Goal: Task Accomplishment & Management: Manage account settings

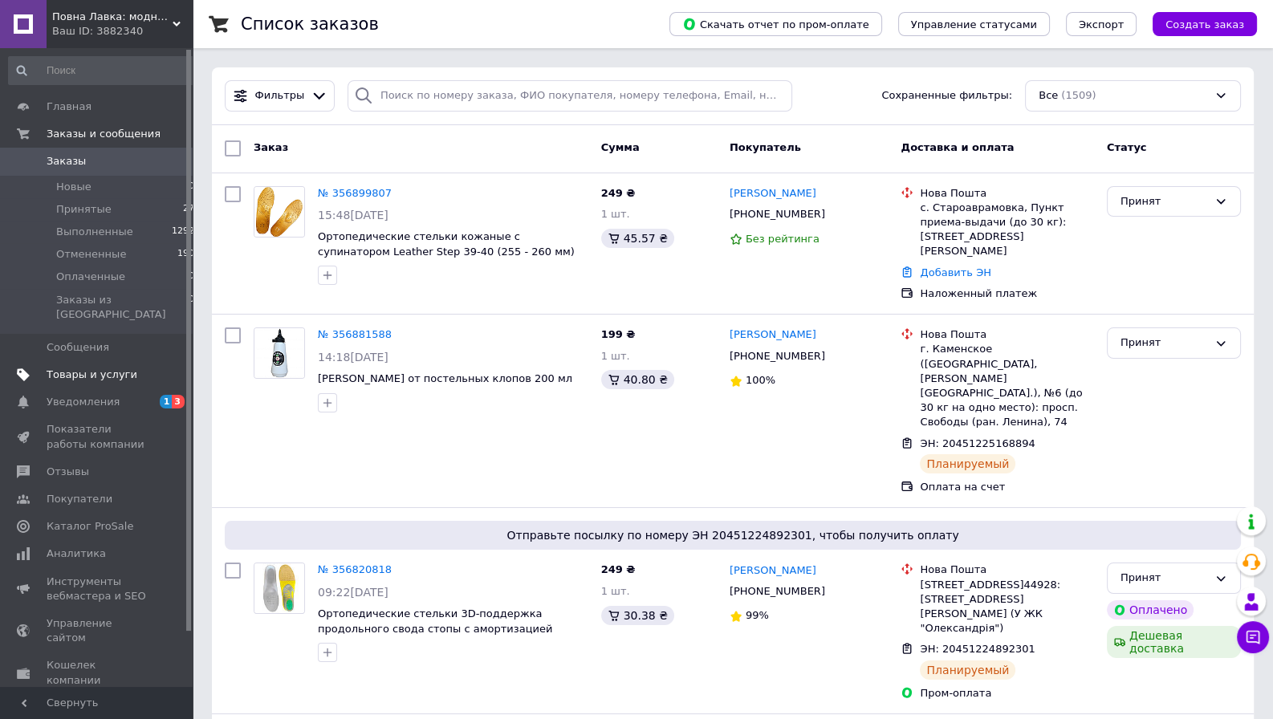
click at [84, 368] on span "Товары и услуги" at bounding box center [92, 375] width 91 height 14
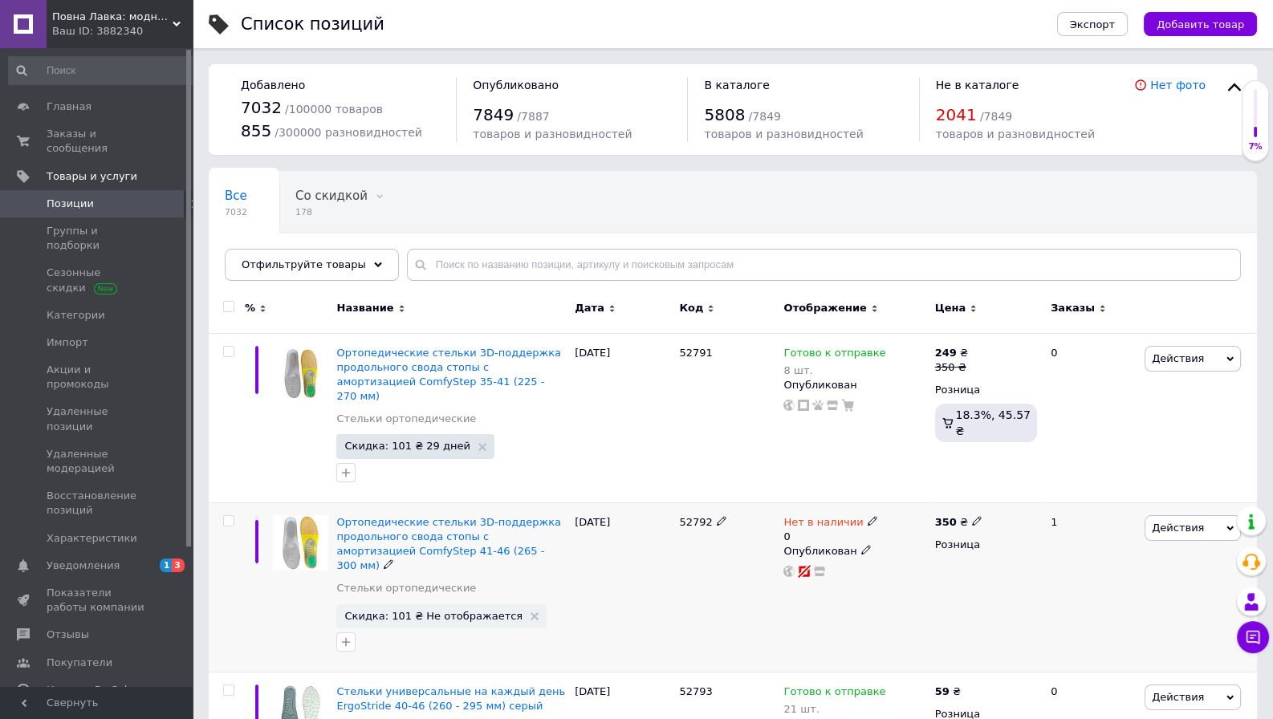
click at [868, 516] on icon at bounding box center [873, 521] width 10 height 10
click at [904, 531] on li "В наличии" at bounding box center [958, 542] width 153 height 22
drag, startPoint x: 901, startPoint y: 555, endPoint x: 884, endPoint y: 553, distance: 17.7
click at [885, 555] on input "0" at bounding box center [942, 571] width 122 height 32
click at [645, 604] on div "[DATE]" at bounding box center [623, 587] width 104 height 169
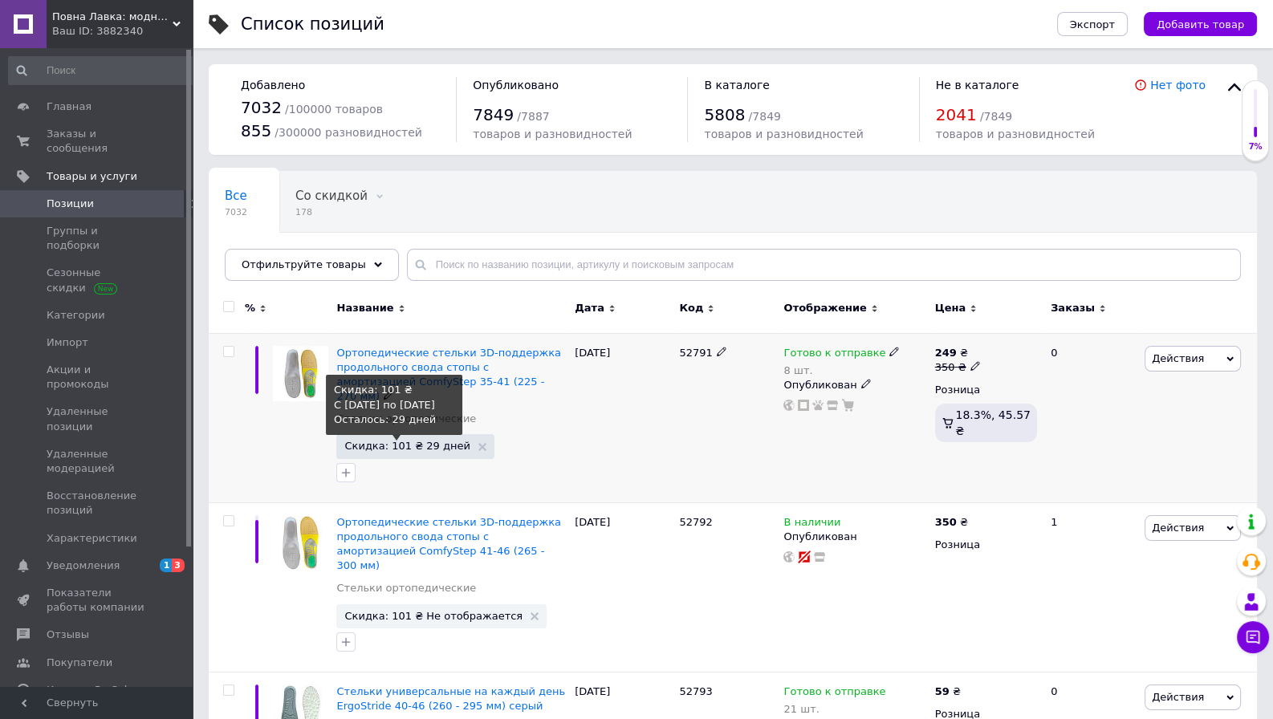
click at [438, 441] on span "Скидка: 101 ₴ 29 дней" at bounding box center [406, 446] width 125 height 10
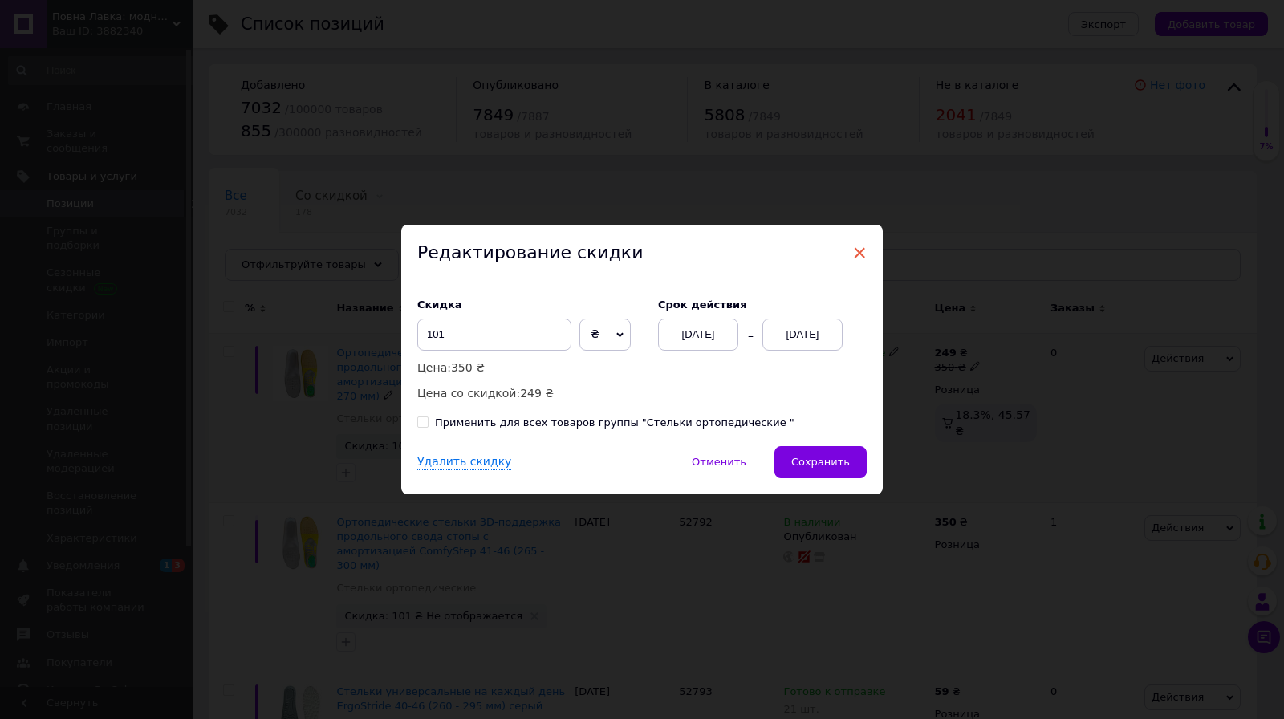
click at [853, 245] on span "×" at bounding box center [860, 252] width 14 height 27
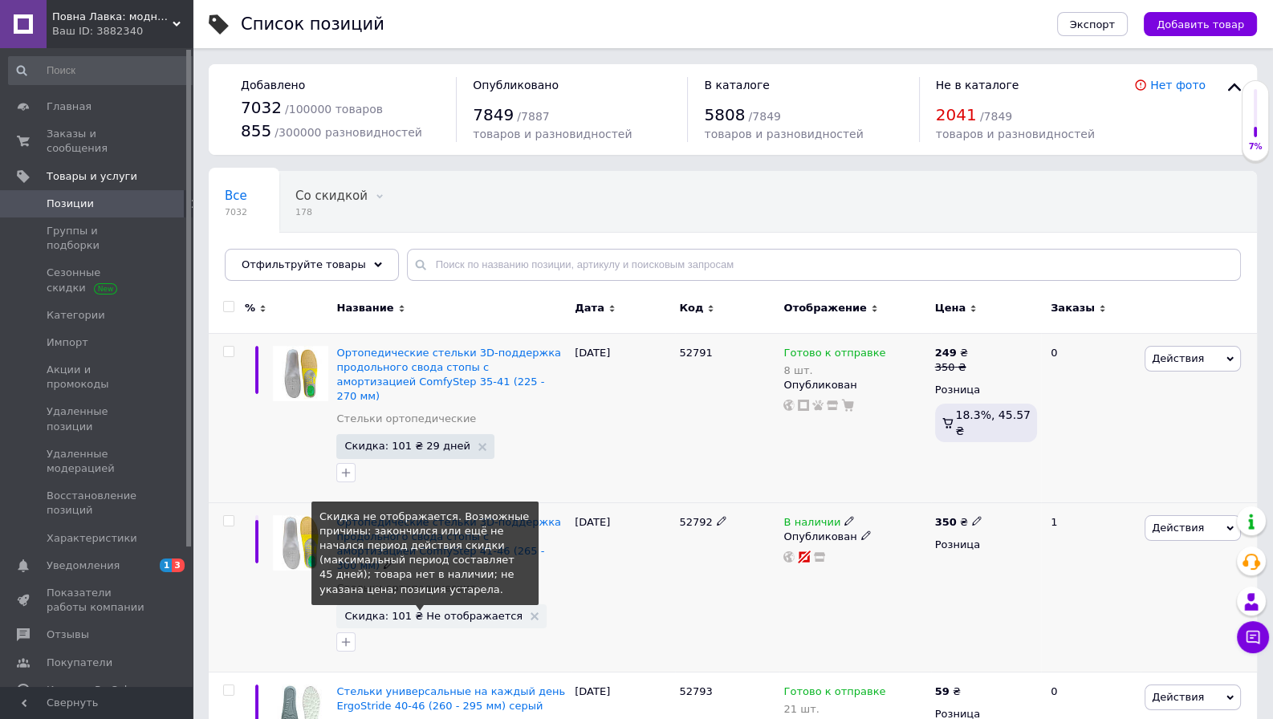
click at [383, 611] on span "Скидка: 101 ₴ Не отображается" at bounding box center [433, 616] width 178 height 10
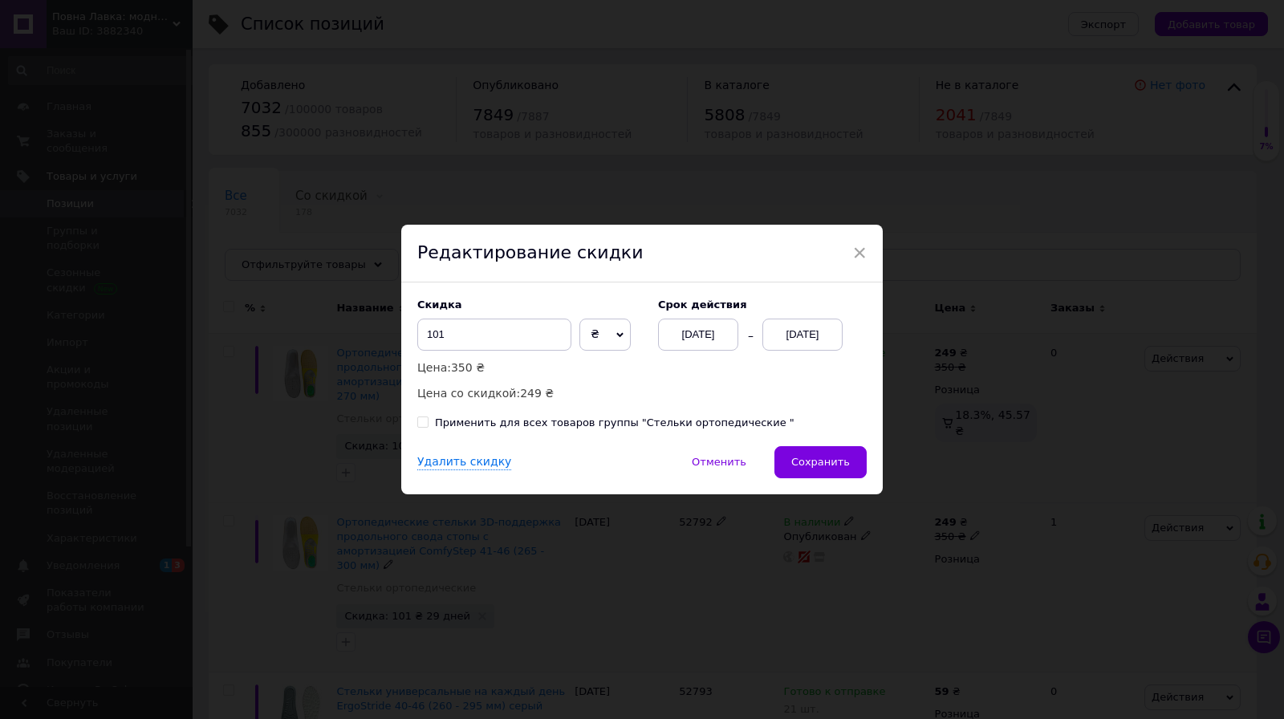
click at [801, 328] on div "[DATE]" at bounding box center [803, 335] width 80 height 32
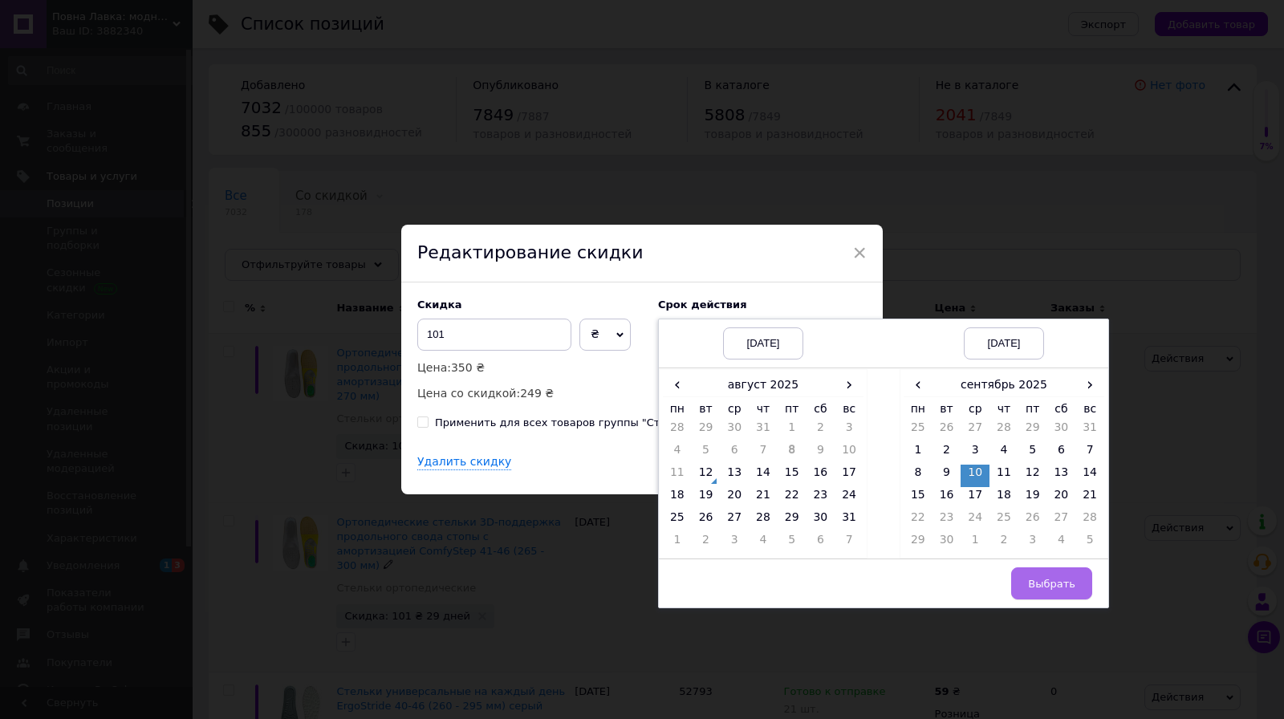
click at [1036, 590] on span "Выбрать" at bounding box center [1051, 584] width 47 height 12
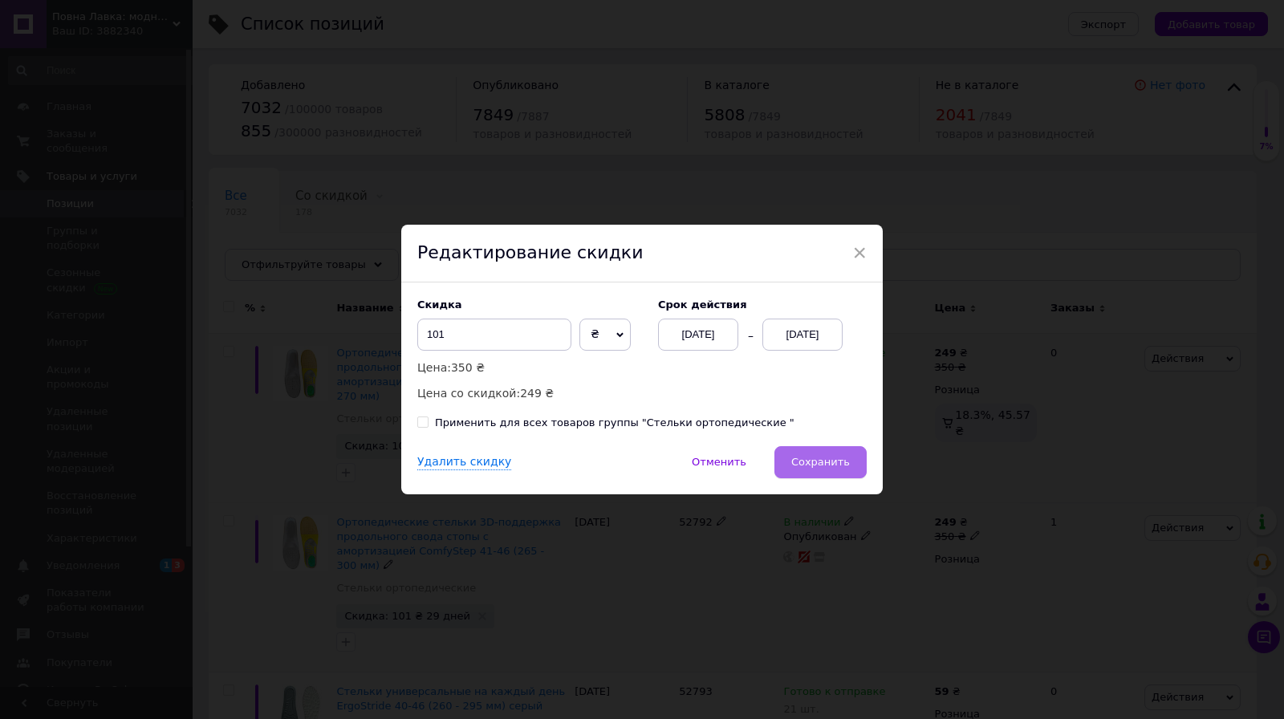
click at [804, 456] on span "Сохранить" at bounding box center [820, 462] width 59 height 12
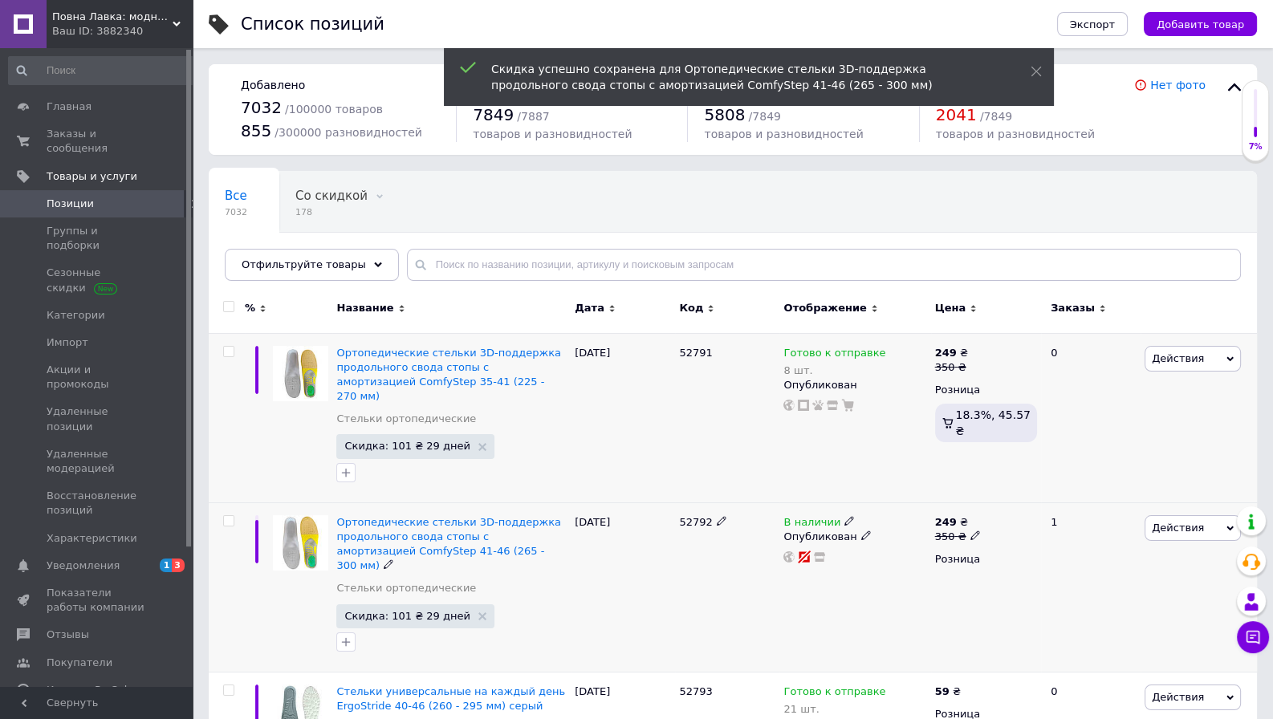
click at [682, 573] on div "52792" at bounding box center [727, 587] width 104 height 169
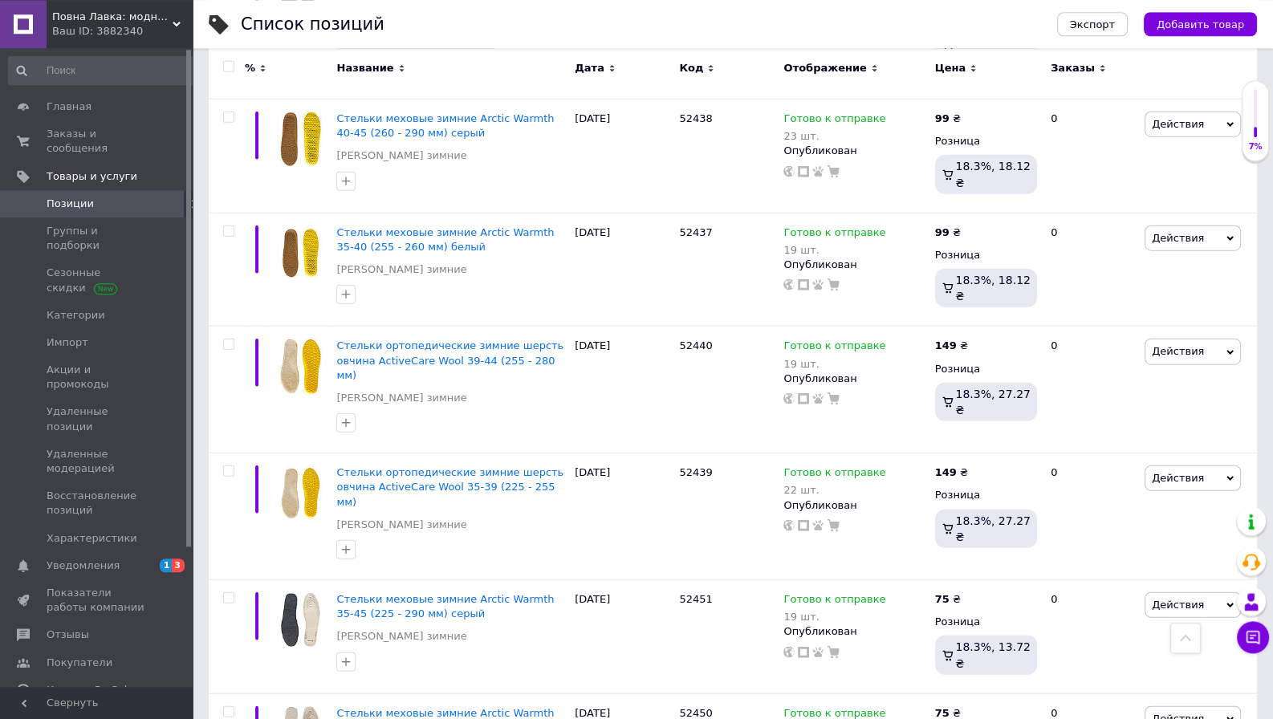
scroll to position [5057, 0]
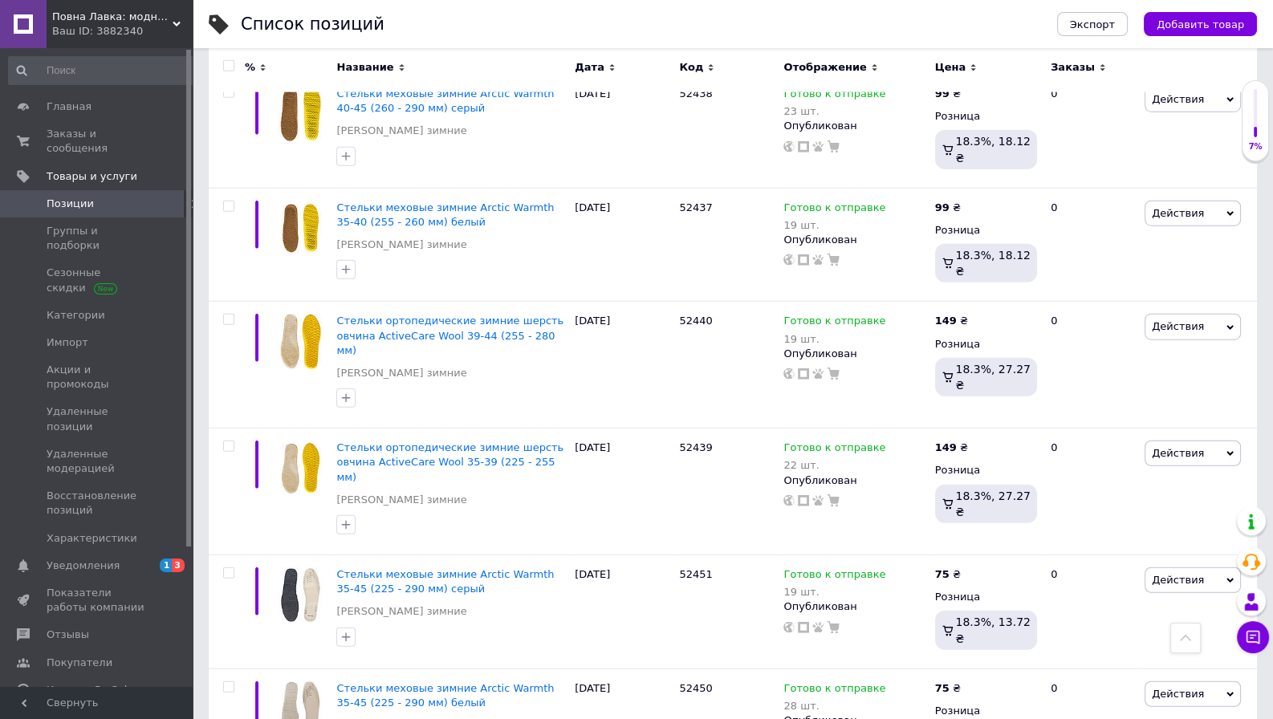
checkbox input "true"
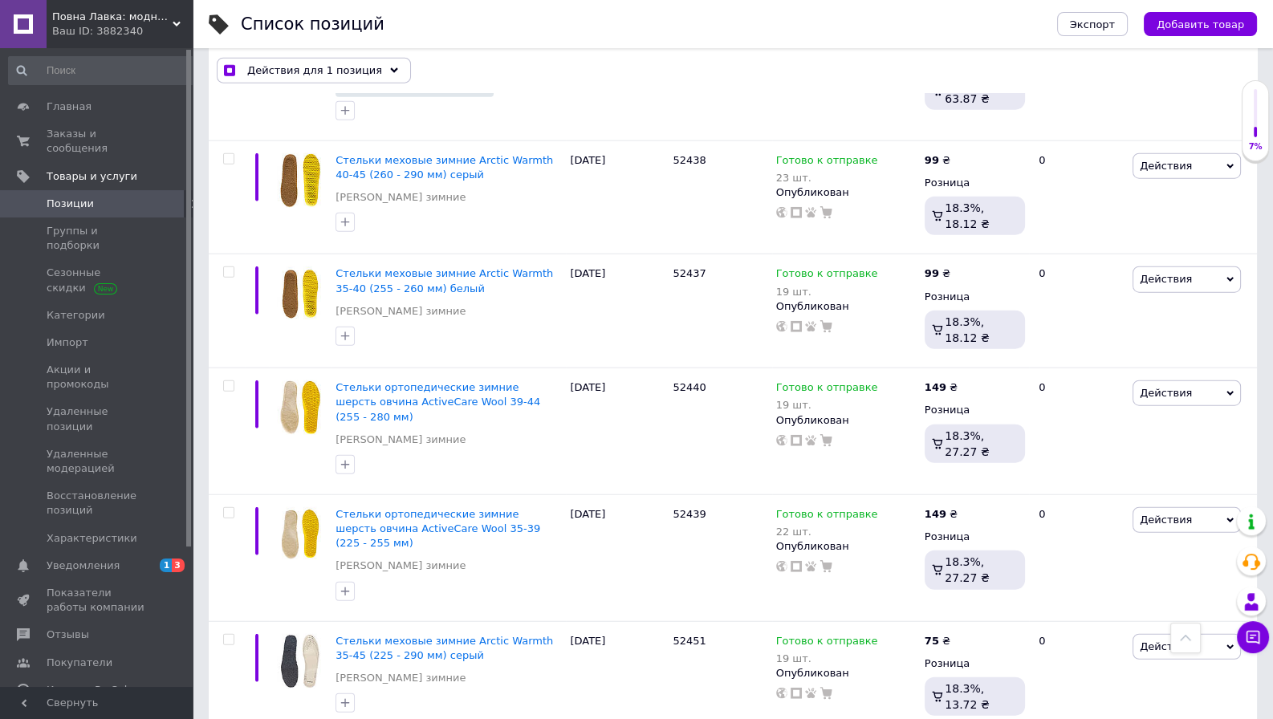
drag, startPoint x: 228, startPoint y: 408, endPoint x: 227, endPoint y: 348, distance: 60.2
checkbox input "true"
click at [228, 635] on input "checkbox" at bounding box center [228, 640] width 10 height 10
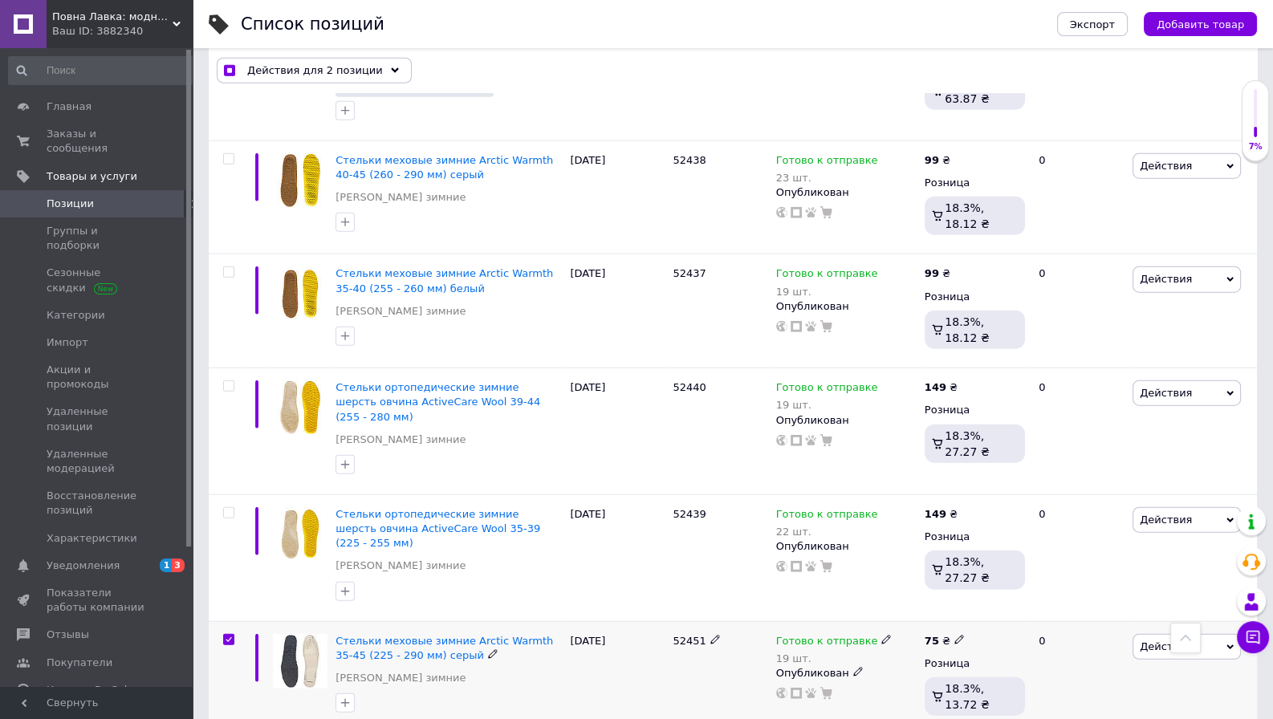
checkbox input "true"
click at [229, 508] on input "checkbox" at bounding box center [228, 513] width 10 height 10
checkbox input "true"
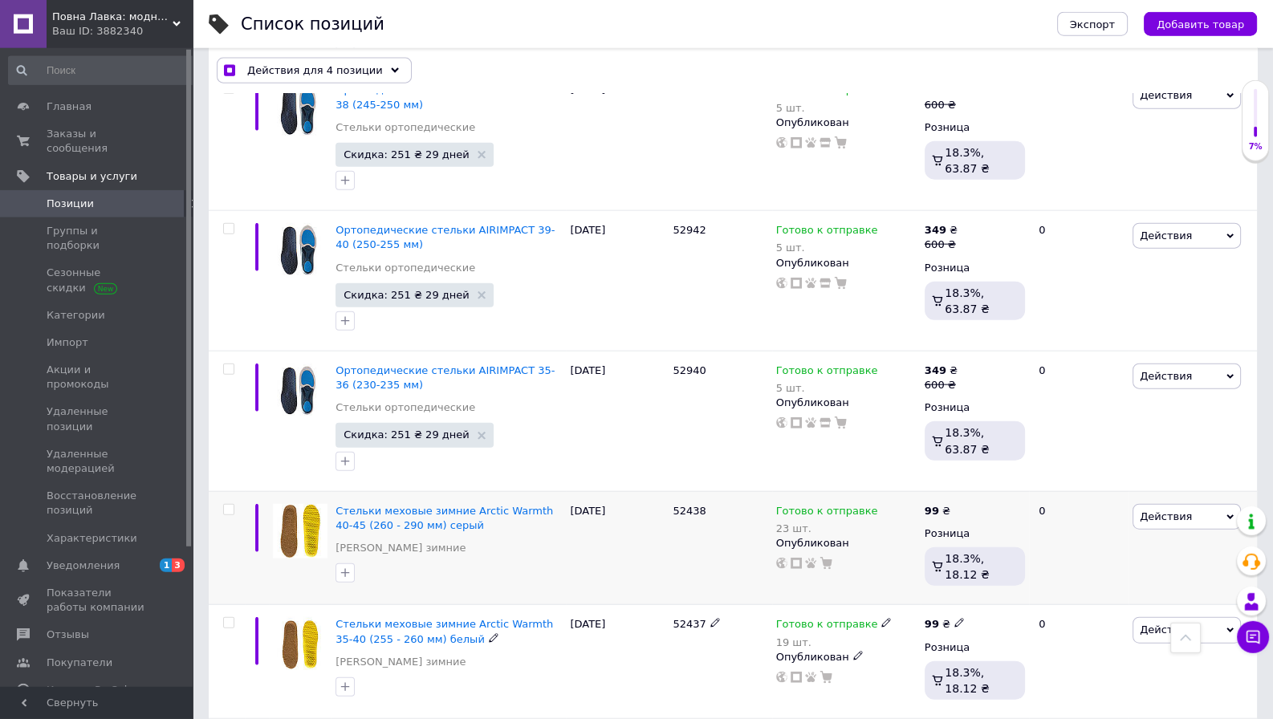
scroll to position [4635, 0]
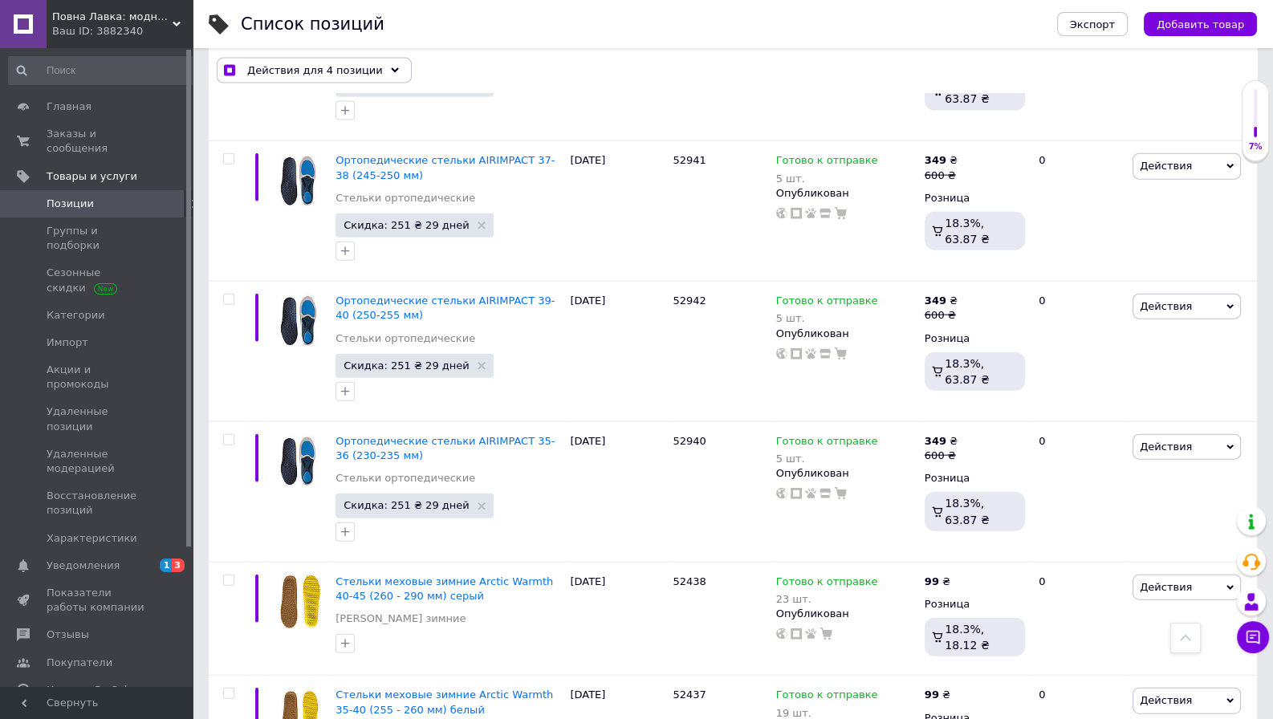
checkbox input "true"
click at [230, 689] on input "checkbox" at bounding box center [228, 694] width 10 height 10
checkbox input "true"
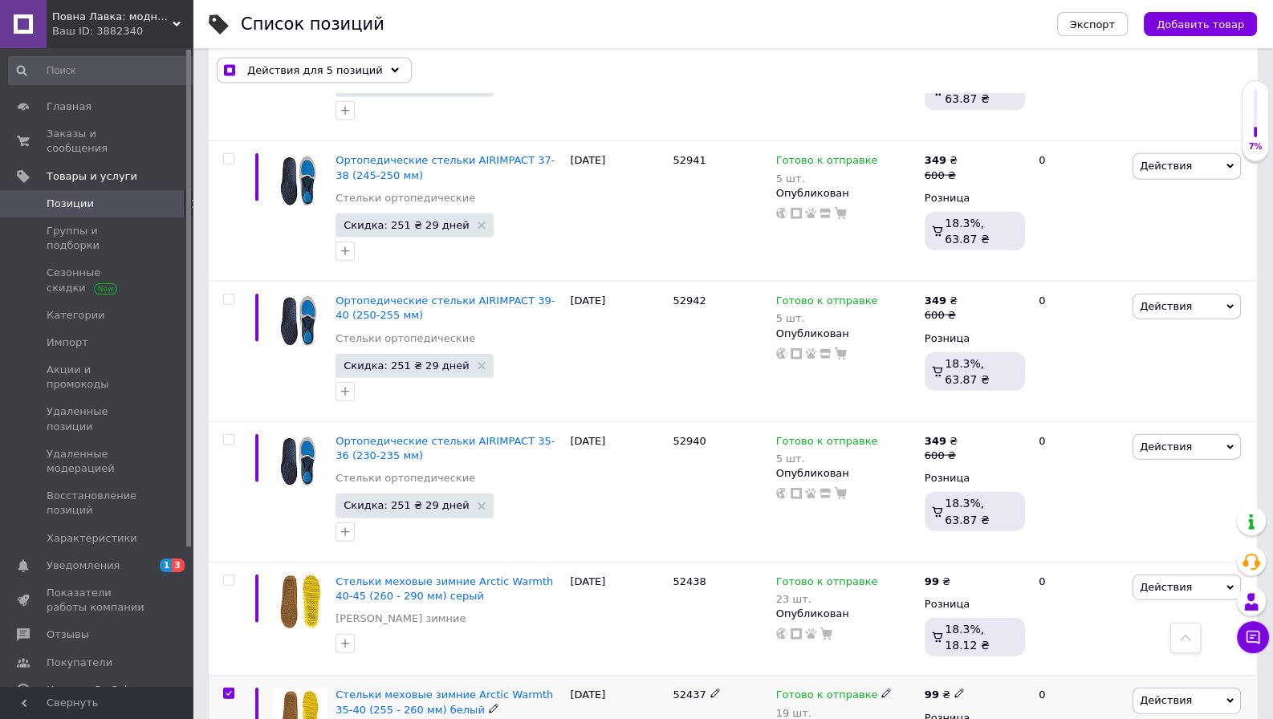
checkbox input "true"
click at [228, 576] on input "checkbox" at bounding box center [228, 581] width 10 height 10
checkbox input "true"
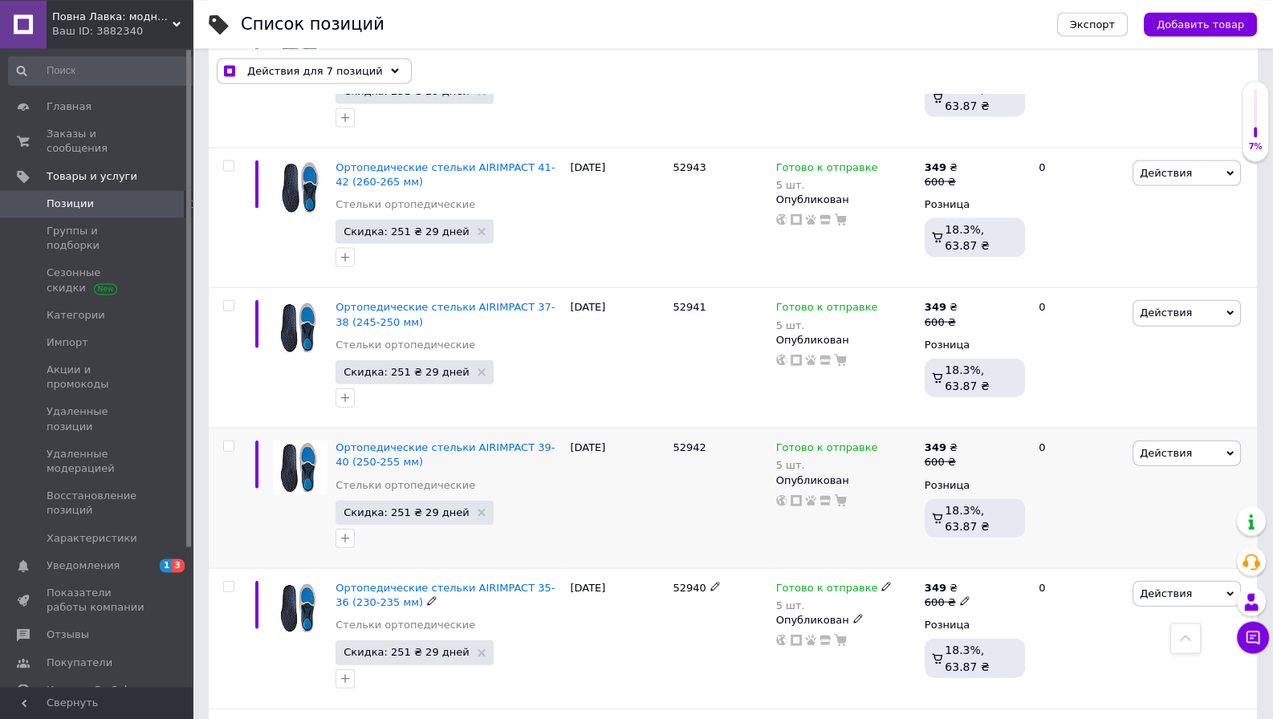
scroll to position [4298, 0]
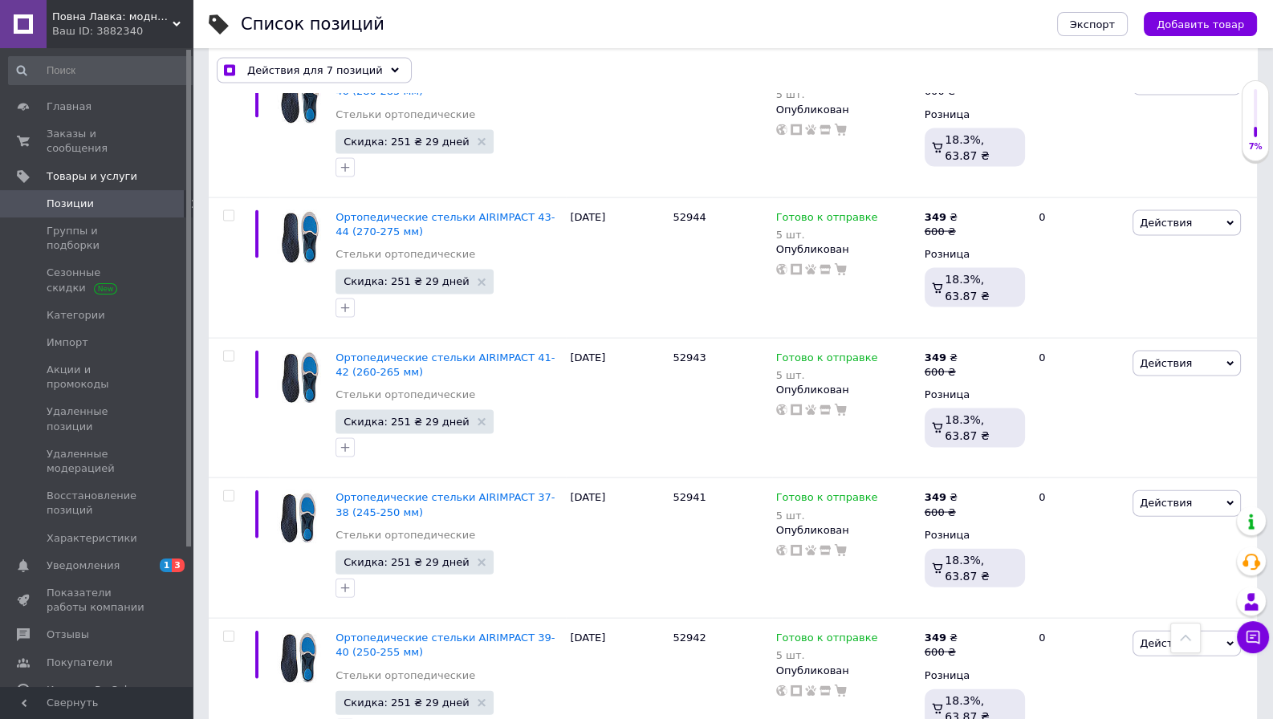
checkbox input "true"
click at [229, 632] on input "checkbox" at bounding box center [228, 637] width 10 height 10
checkbox input "true"
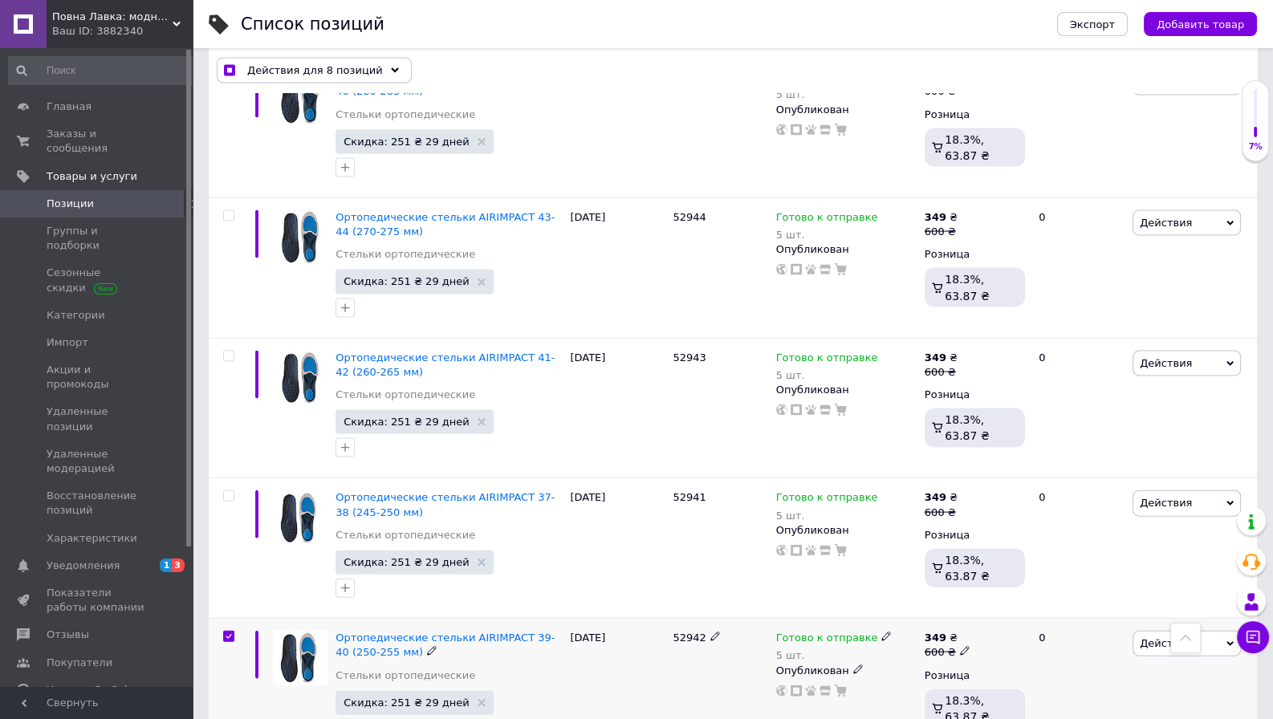
checkbox input "true"
click at [226, 491] on input "checkbox" at bounding box center [228, 496] width 10 height 10
checkbox input "true"
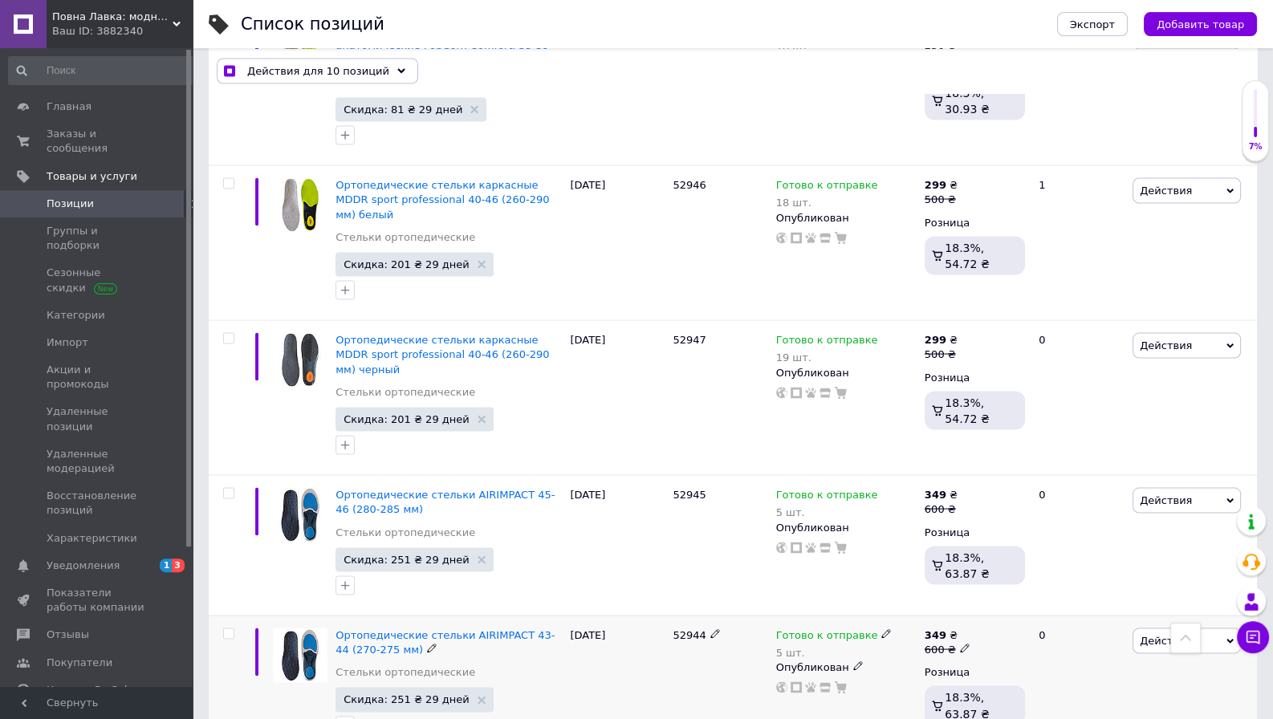
scroll to position [3876, 0]
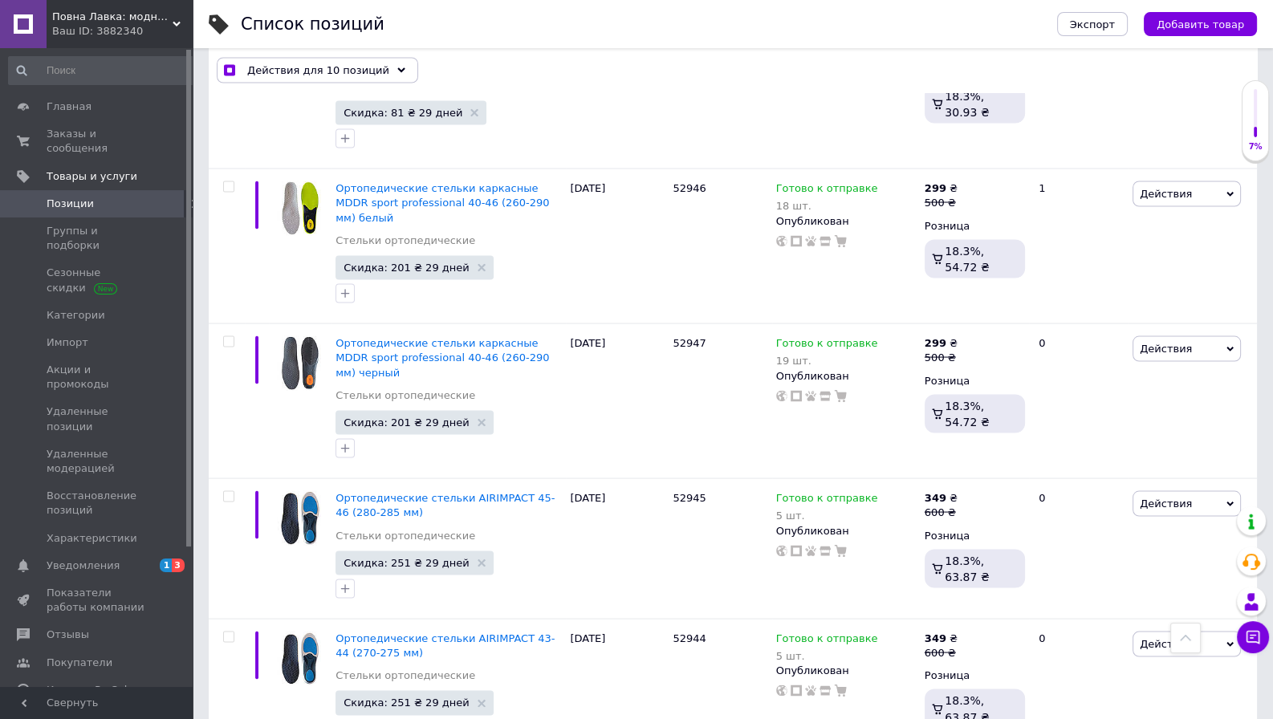
drag, startPoint x: 226, startPoint y: 470, endPoint x: 228, endPoint y: 393, distance: 76.3
checkbox input "true"
click at [226, 633] on input "checkbox" at bounding box center [228, 638] width 10 height 10
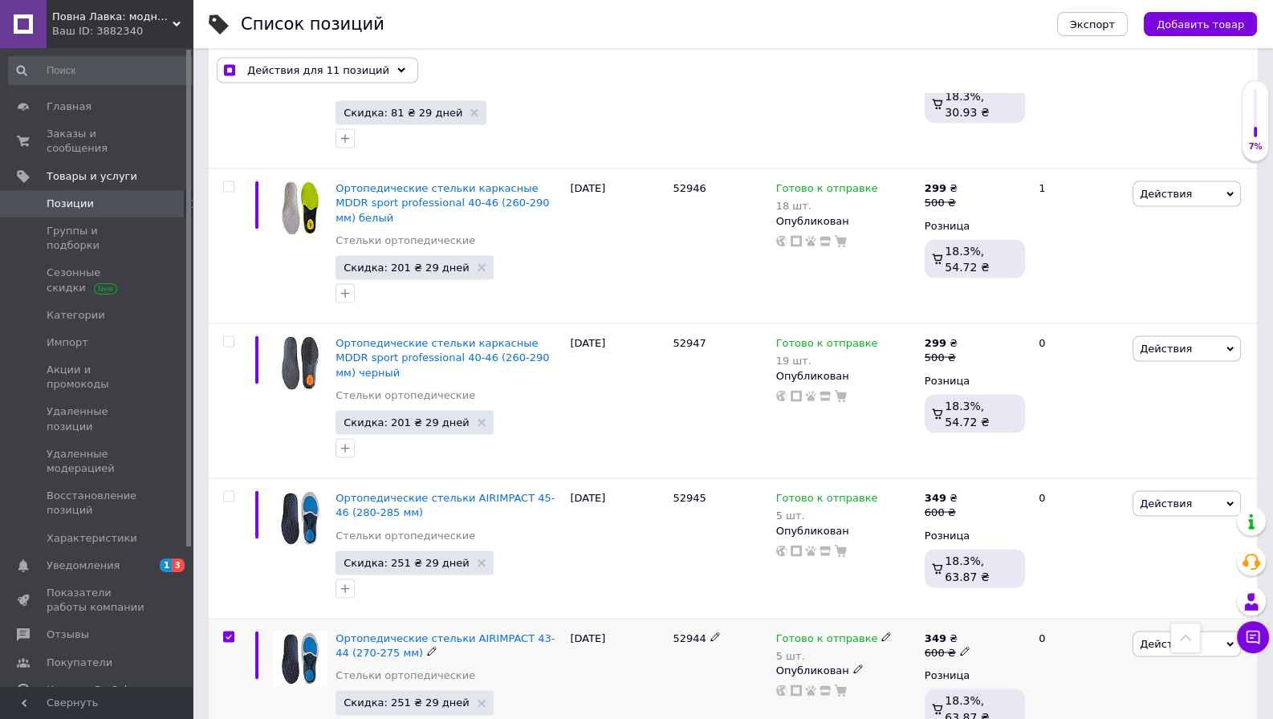
checkbox input "true"
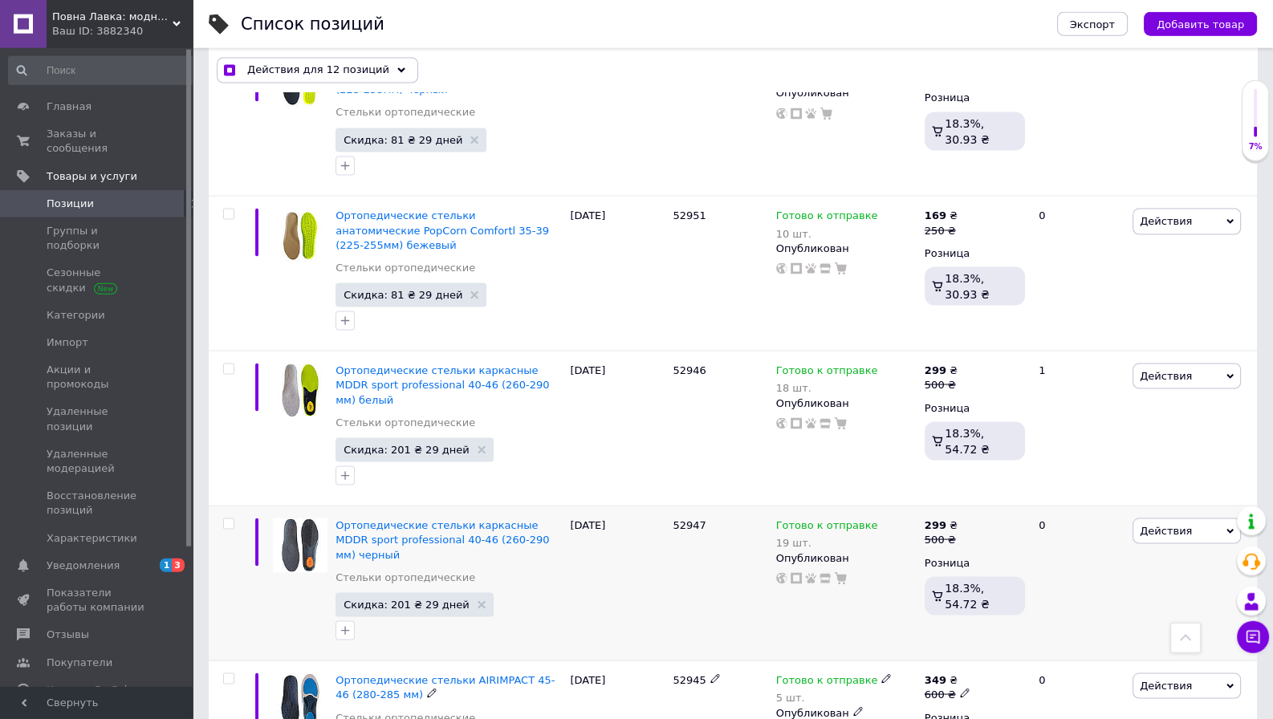
scroll to position [3624, 0]
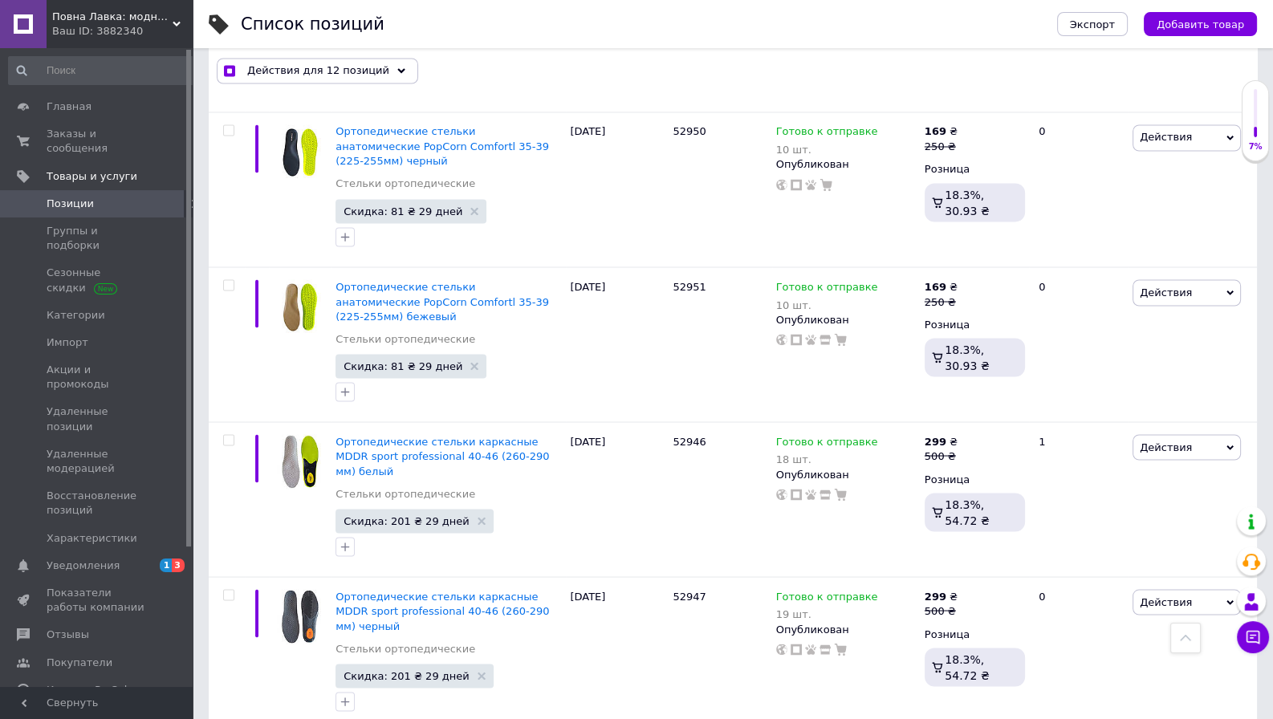
checkbox input "true"
click at [226, 590] on input "checkbox" at bounding box center [228, 595] width 10 height 10
checkbox input "true"
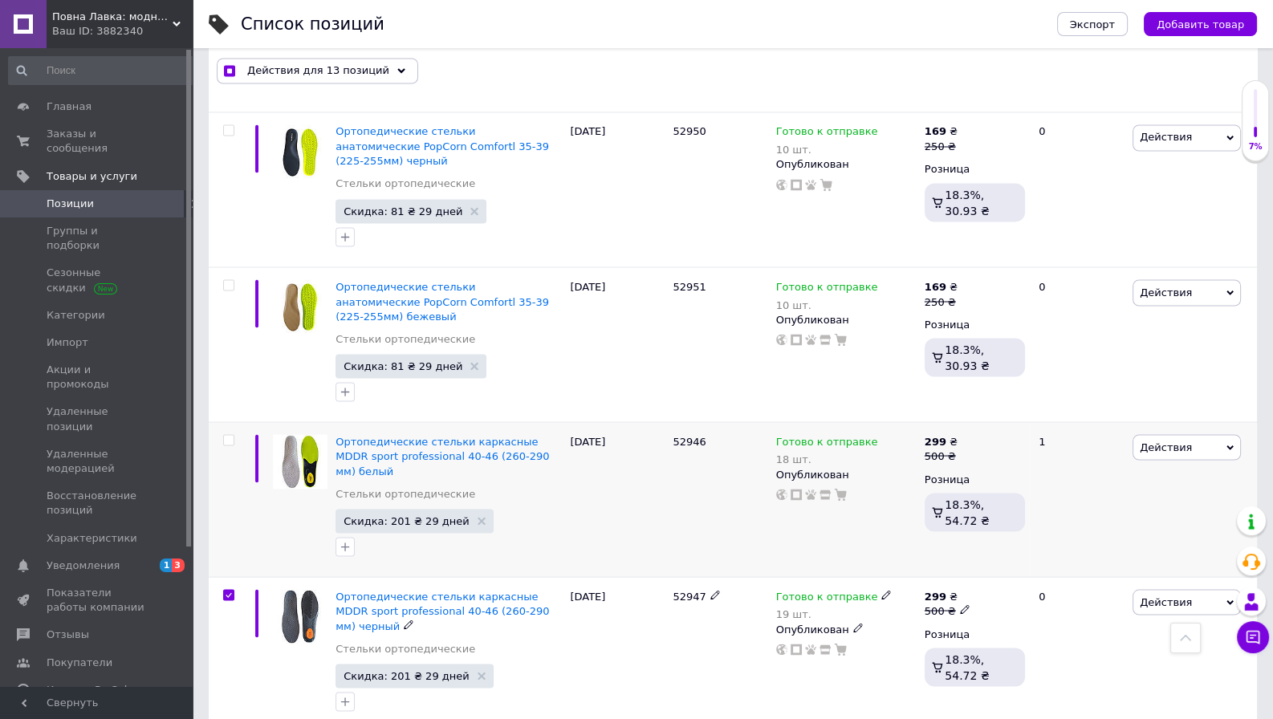
checkbox input "true"
click at [224, 435] on input "checkbox" at bounding box center [228, 440] width 10 height 10
checkbox input "true"
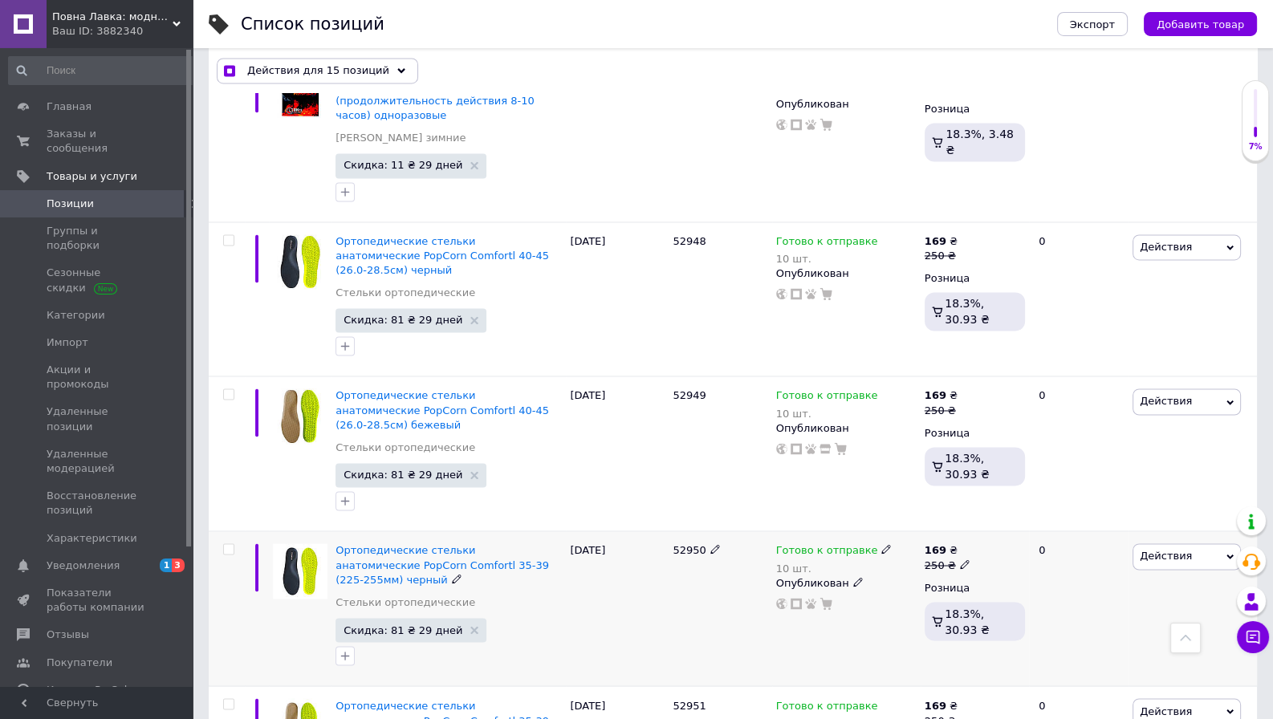
scroll to position [3202, 0]
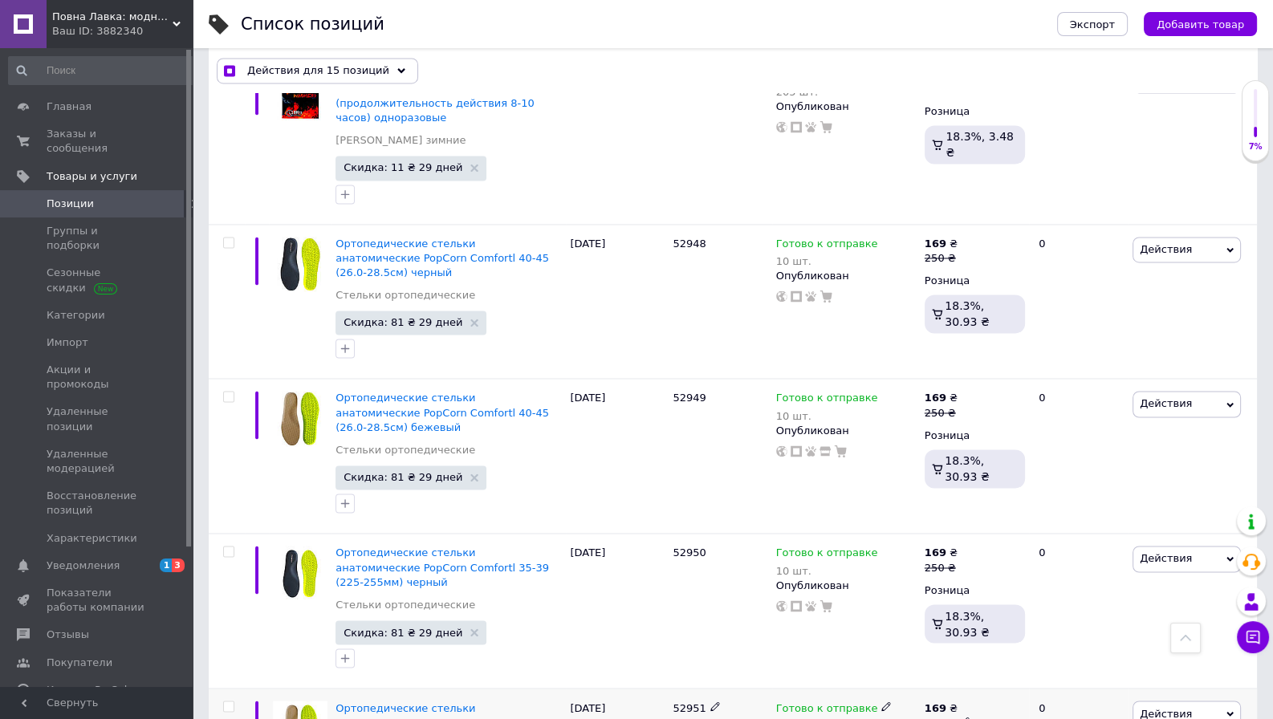
click at [230, 702] on input "checkbox" at bounding box center [228, 707] width 10 height 10
checkbox input "true"
click at [230, 547] on input "checkbox" at bounding box center [228, 552] width 10 height 10
checkbox input "true"
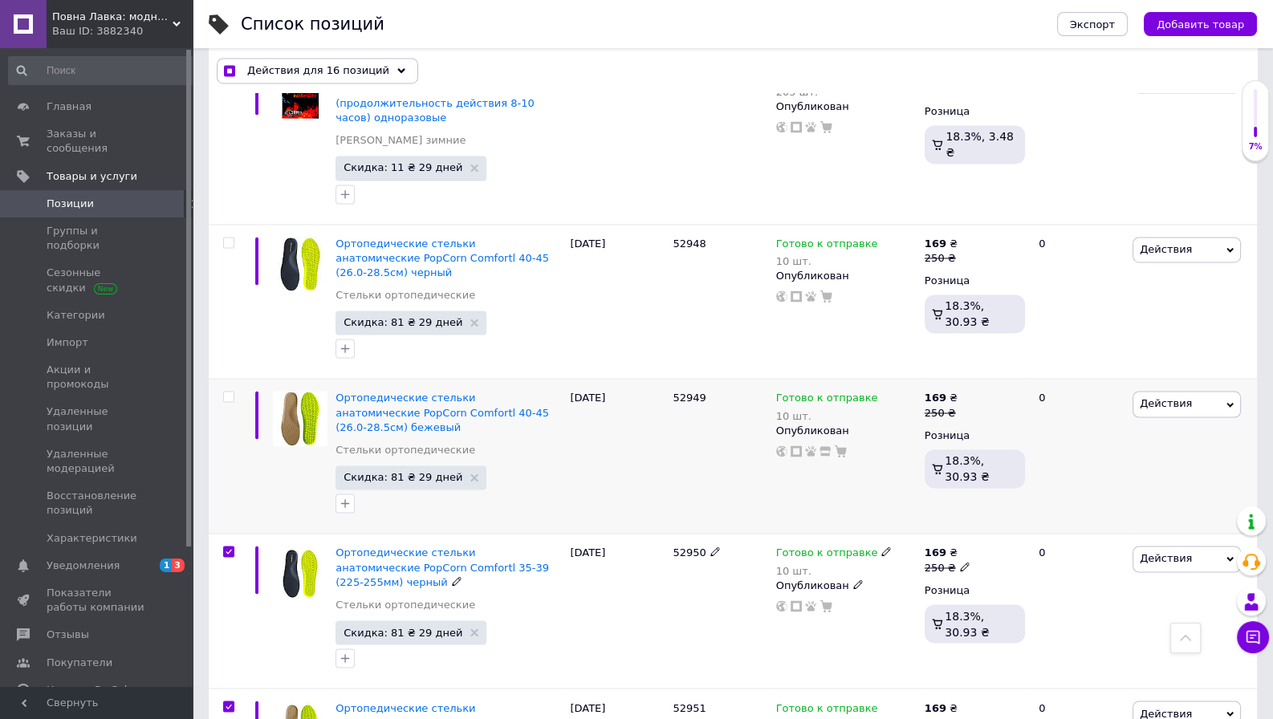
checkbox input "true"
click at [227, 392] on input "checkbox" at bounding box center [228, 397] width 10 height 10
checkbox input "true"
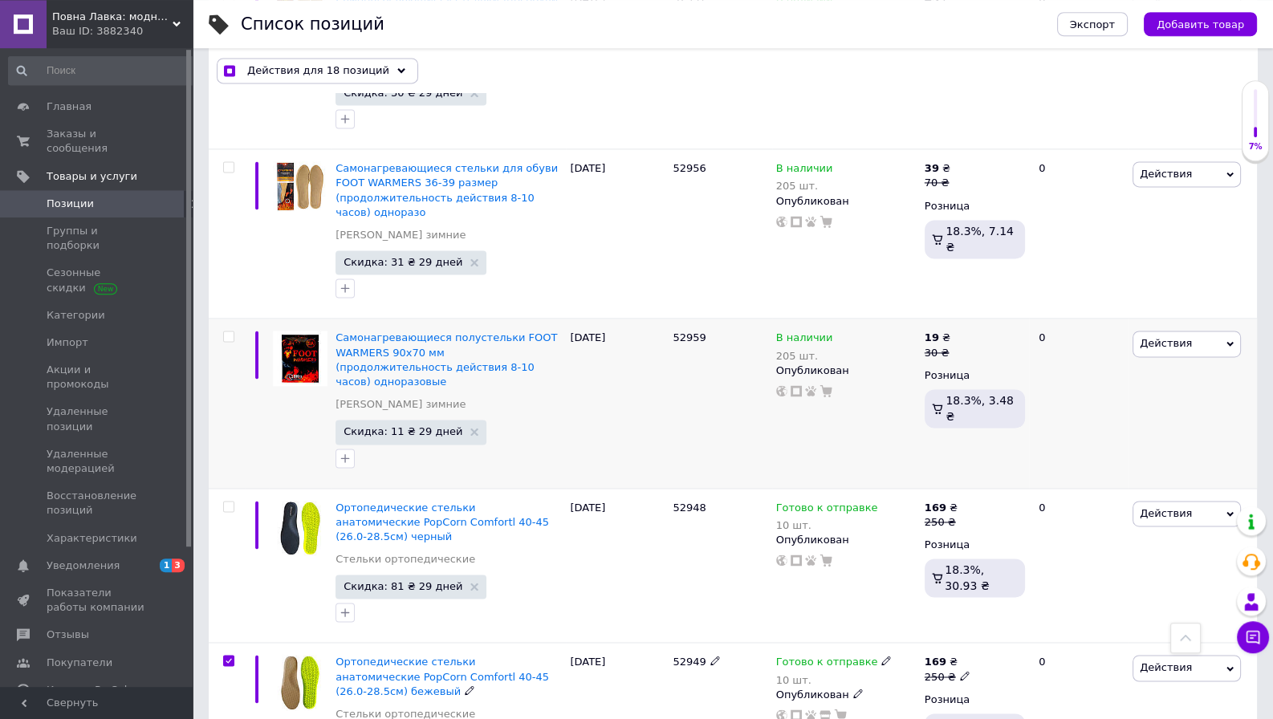
scroll to position [2865, 0]
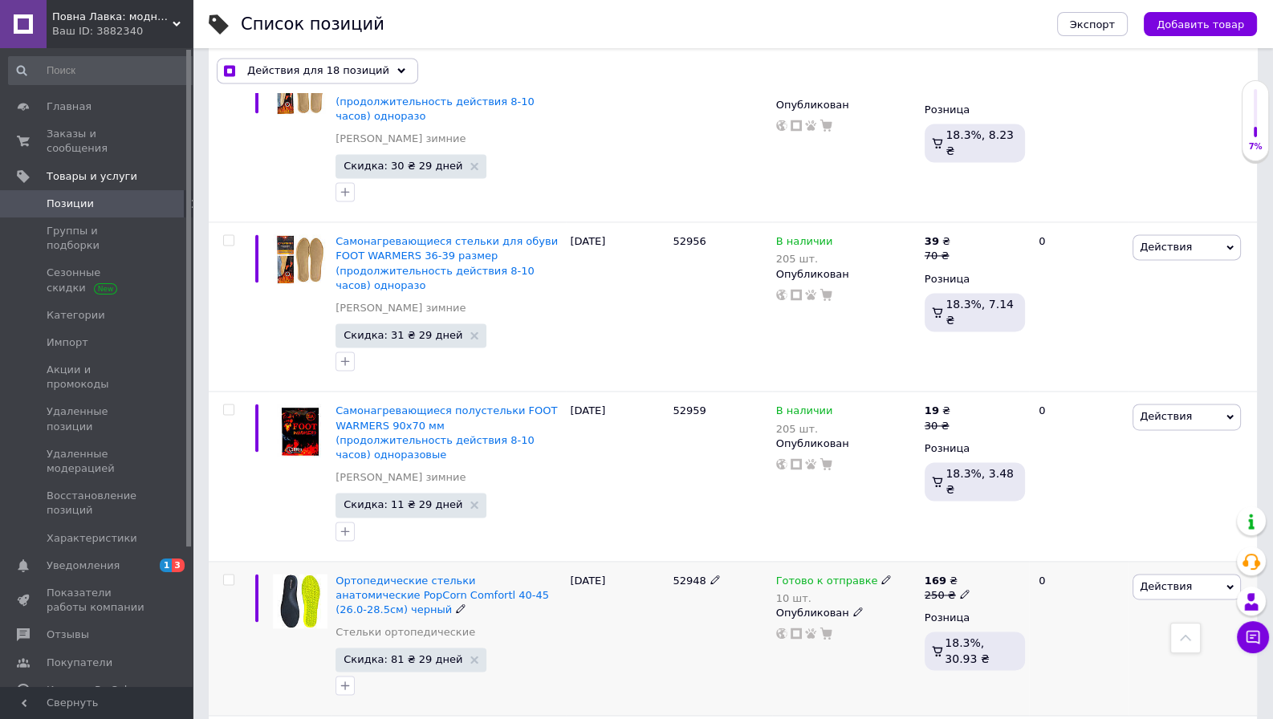
click at [227, 575] on input "checkbox" at bounding box center [228, 580] width 10 height 10
checkbox input "true"
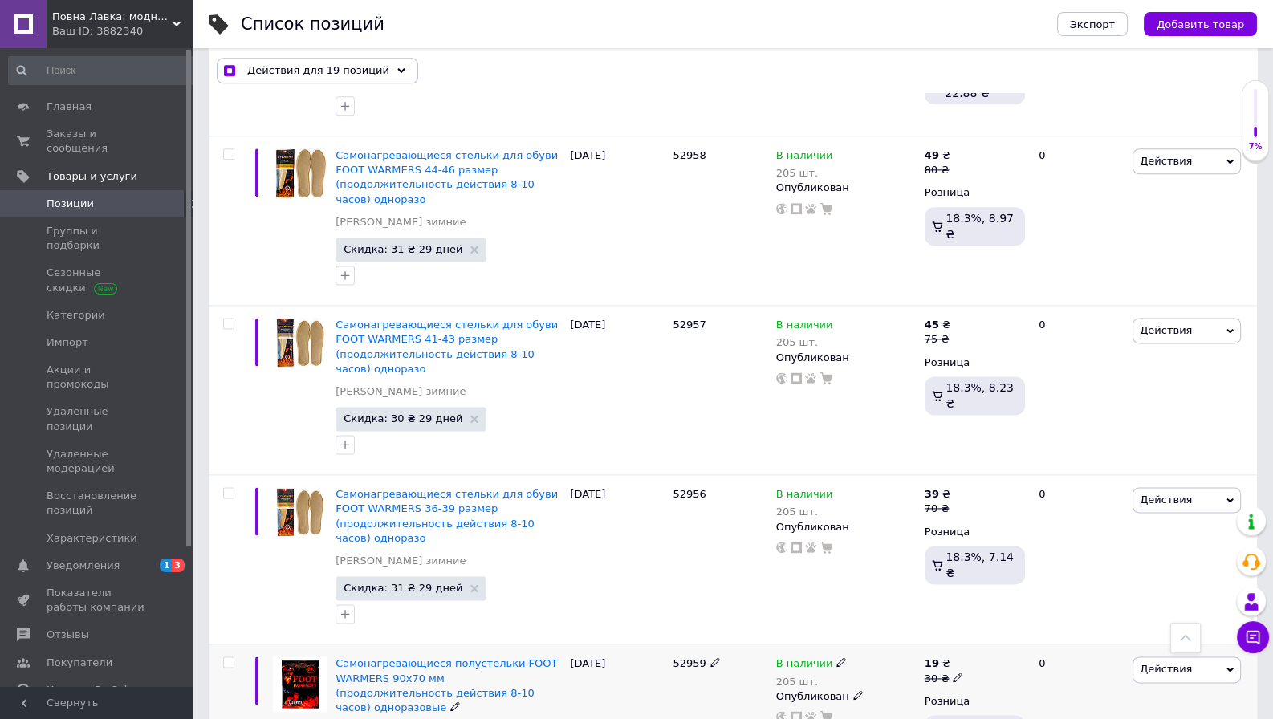
click at [227, 657] on input "checkbox" at bounding box center [228, 662] width 10 height 10
checkbox input "true"
click at [231, 488] on input "checkbox" at bounding box center [228, 493] width 10 height 10
checkbox input "true"
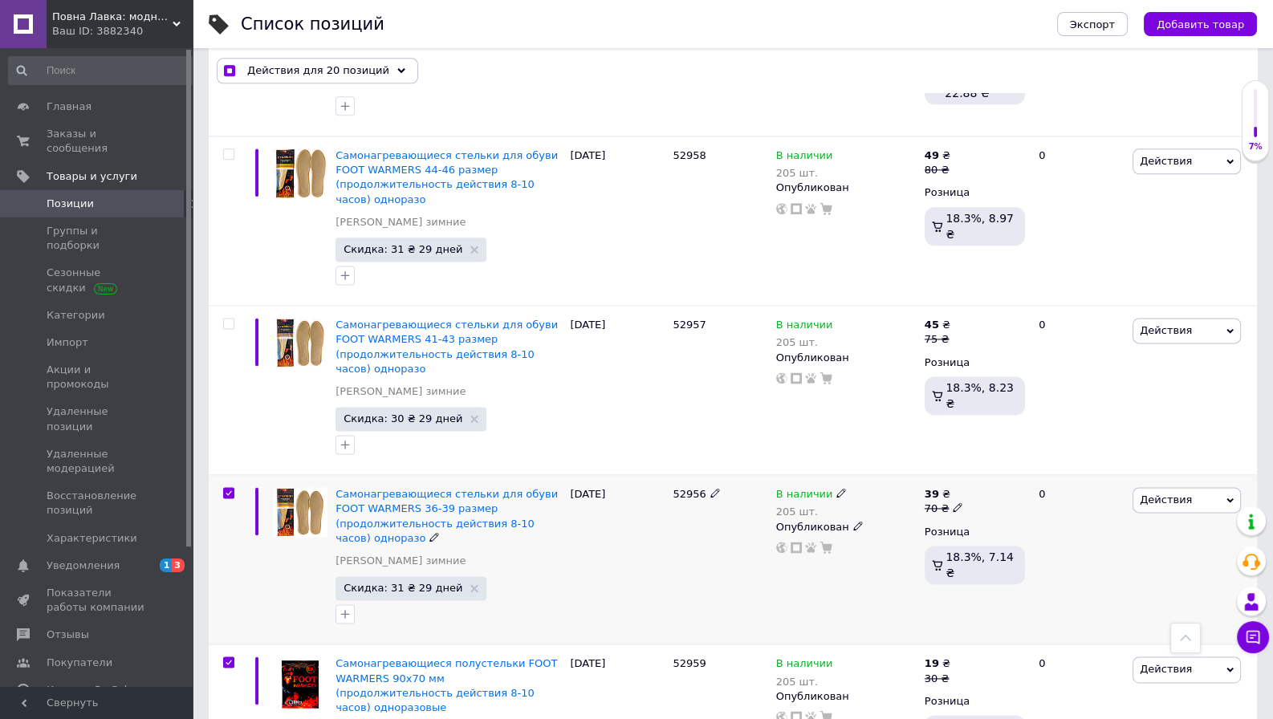
checkbox input "true"
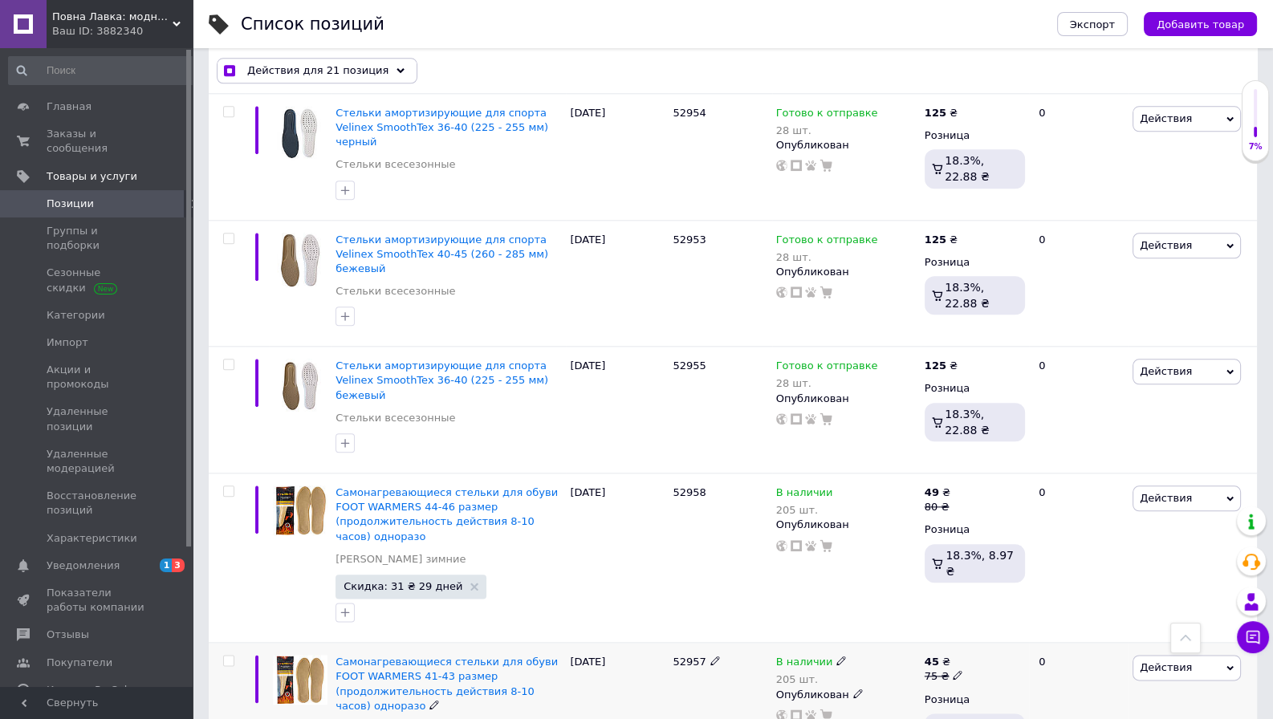
click at [224, 656] on input "checkbox" at bounding box center [228, 661] width 10 height 10
checkbox input "true"
click at [230, 486] on input "checkbox" at bounding box center [228, 491] width 10 height 10
checkbox input "true"
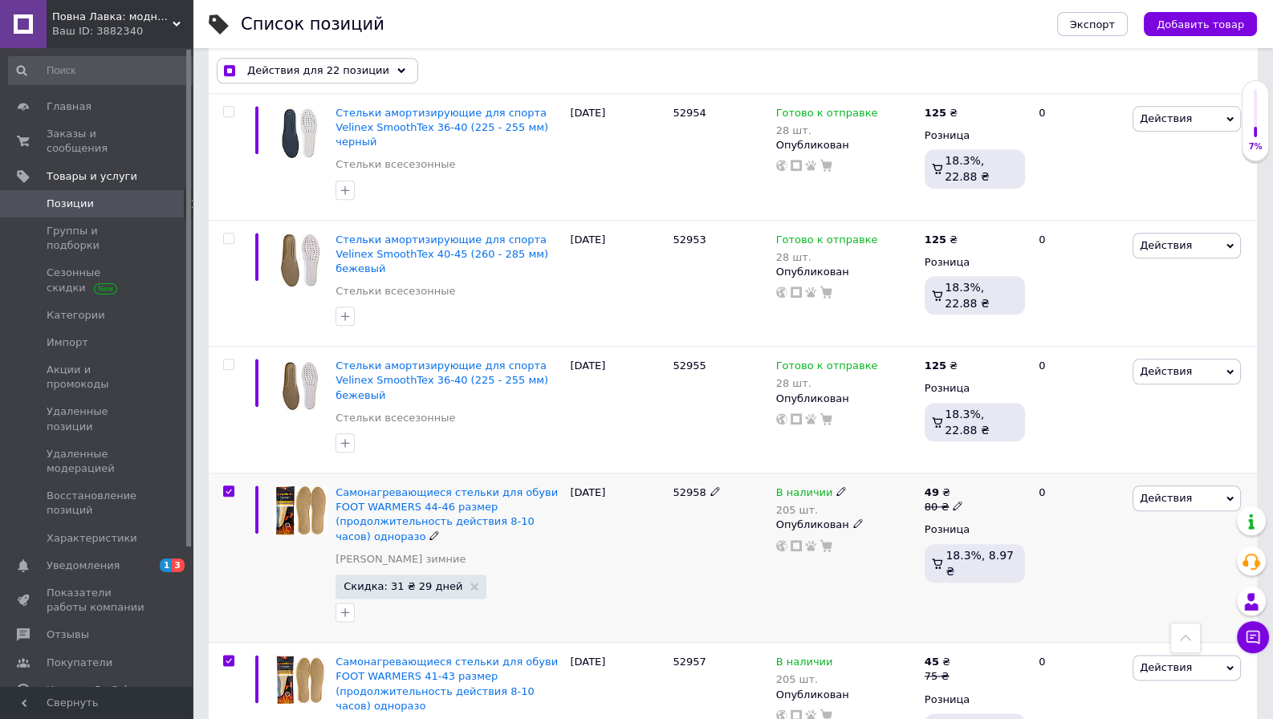
checkbox input "true"
click at [229, 360] on input "checkbox" at bounding box center [228, 365] width 10 height 10
checkbox input "true"
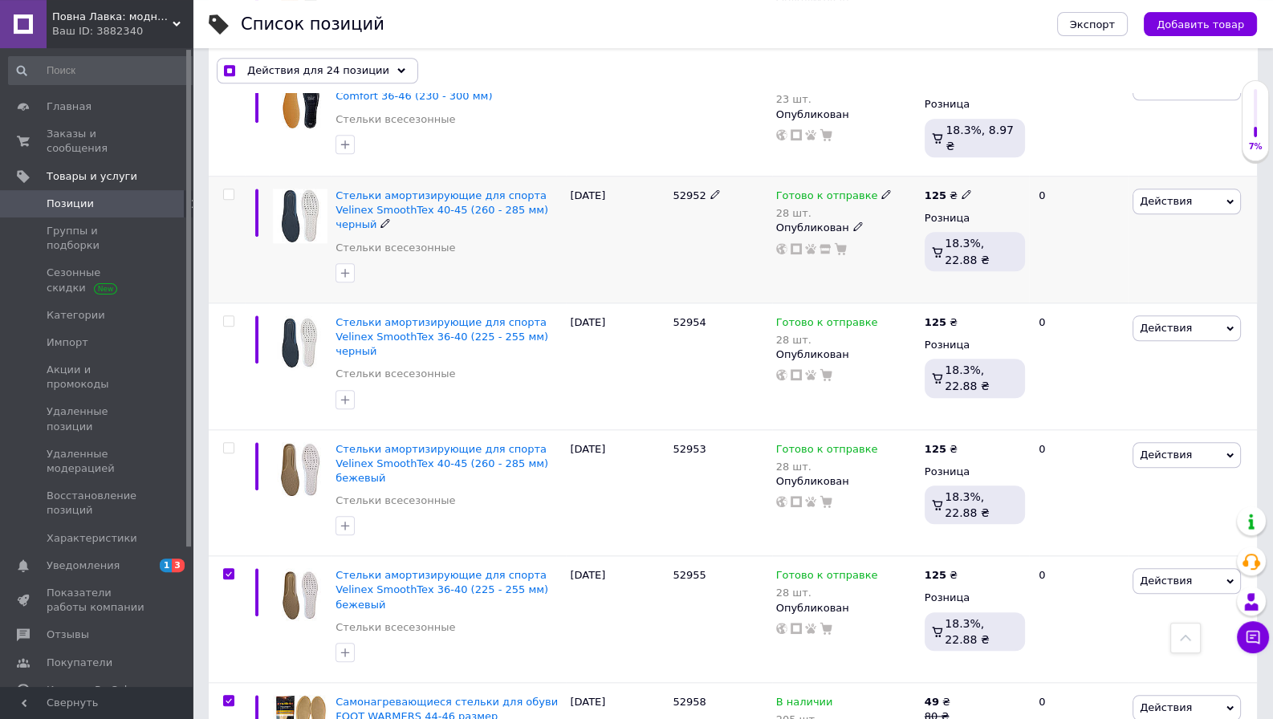
scroll to position [1938, 0]
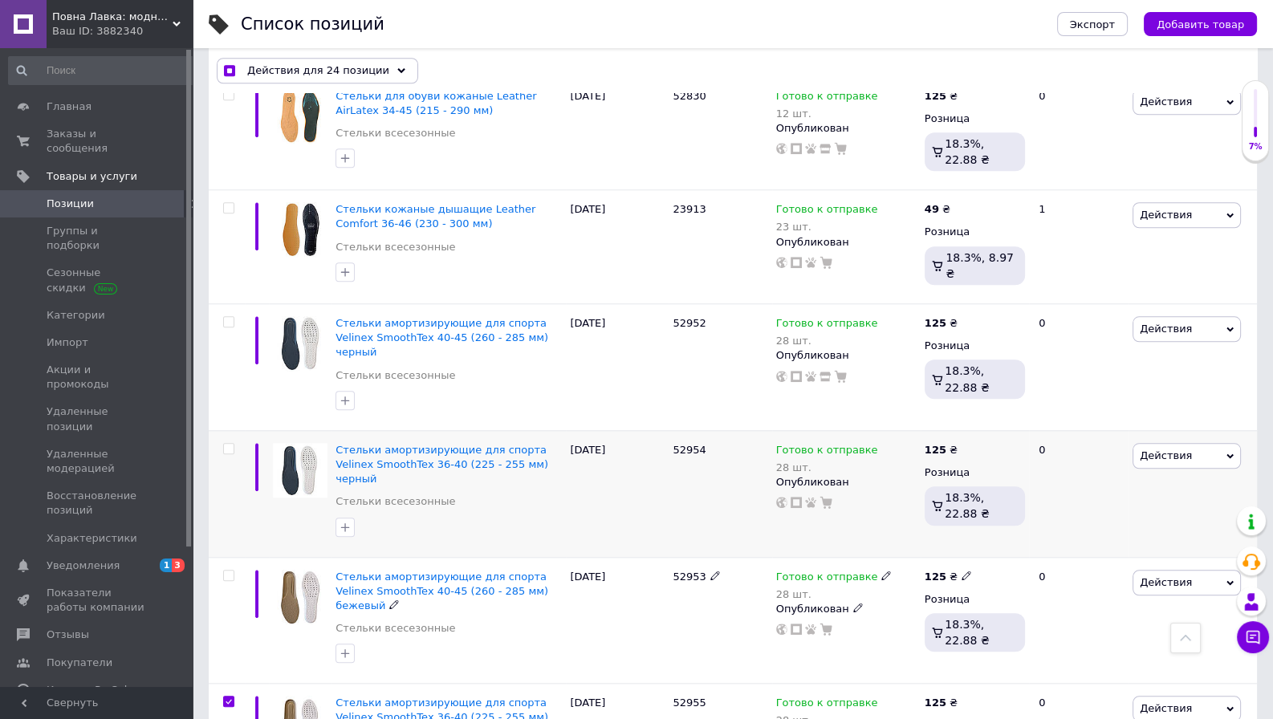
drag, startPoint x: 230, startPoint y: 444, endPoint x: 231, endPoint y: 422, distance: 21.7
click at [230, 571] on input "checkbox" at bounding box center [228, 576] width 10 height 10
checkbox input "true"
click at [227, 444] on input "checkbox" at bounding box center [228, 449] width 10 height 10
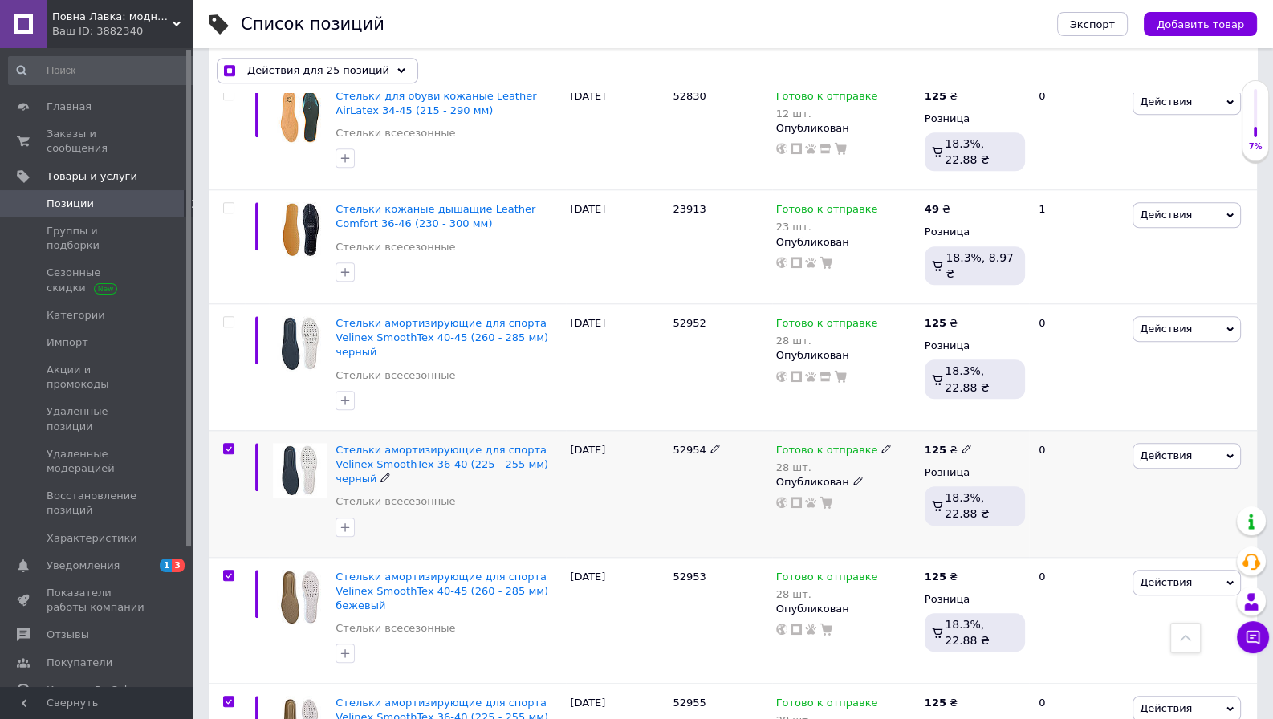
checkbox input "true"
click at [227, 317] on input "checkbox" at bounding box center [228, 322] width 10 height 10
checkbox input "true"
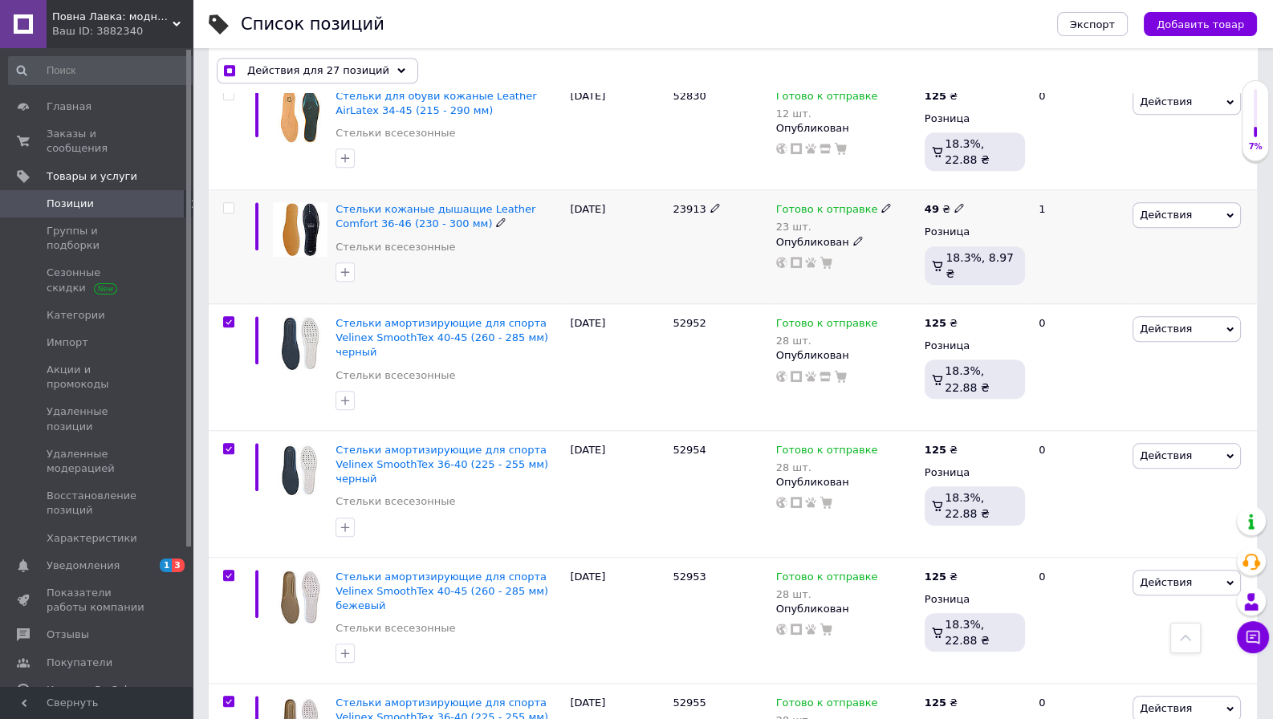
click at [229, 203] on input "checkbox" at bounding box center [228, 208] width 10 height 10
checkbox input "true"
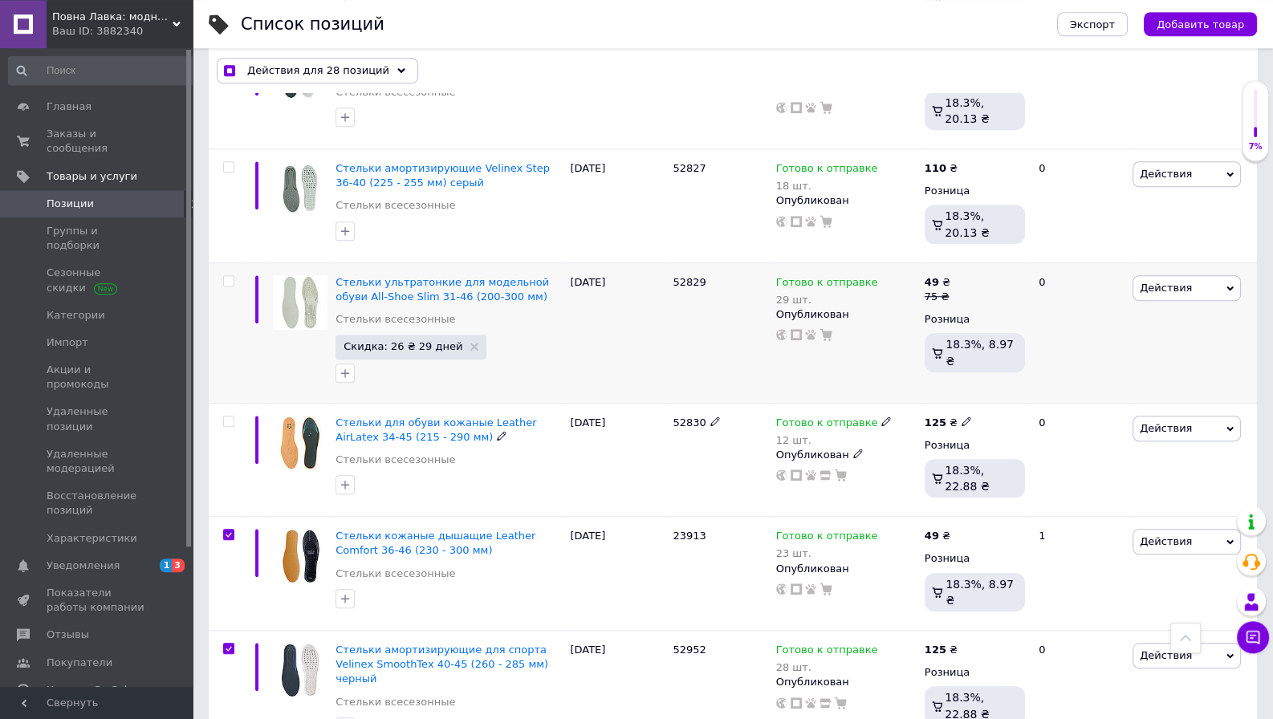
scroll to position [1516, 0]
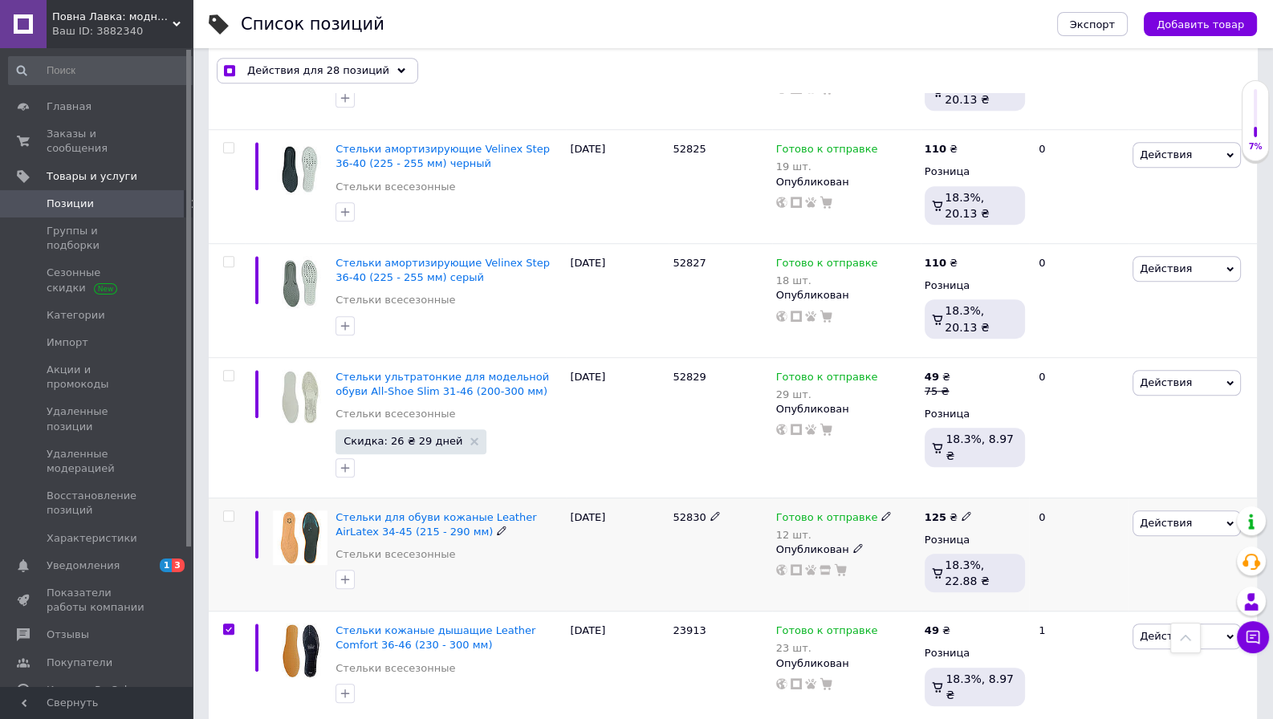
click at [227, 511] on input "checkbox" at bounding box center [228, 516] width 10 height 10
checkbox input "true"
click at [227, 371] on input "checkbox" at bounding box center [228, 376] width 10 height 10
checkbox input "true"
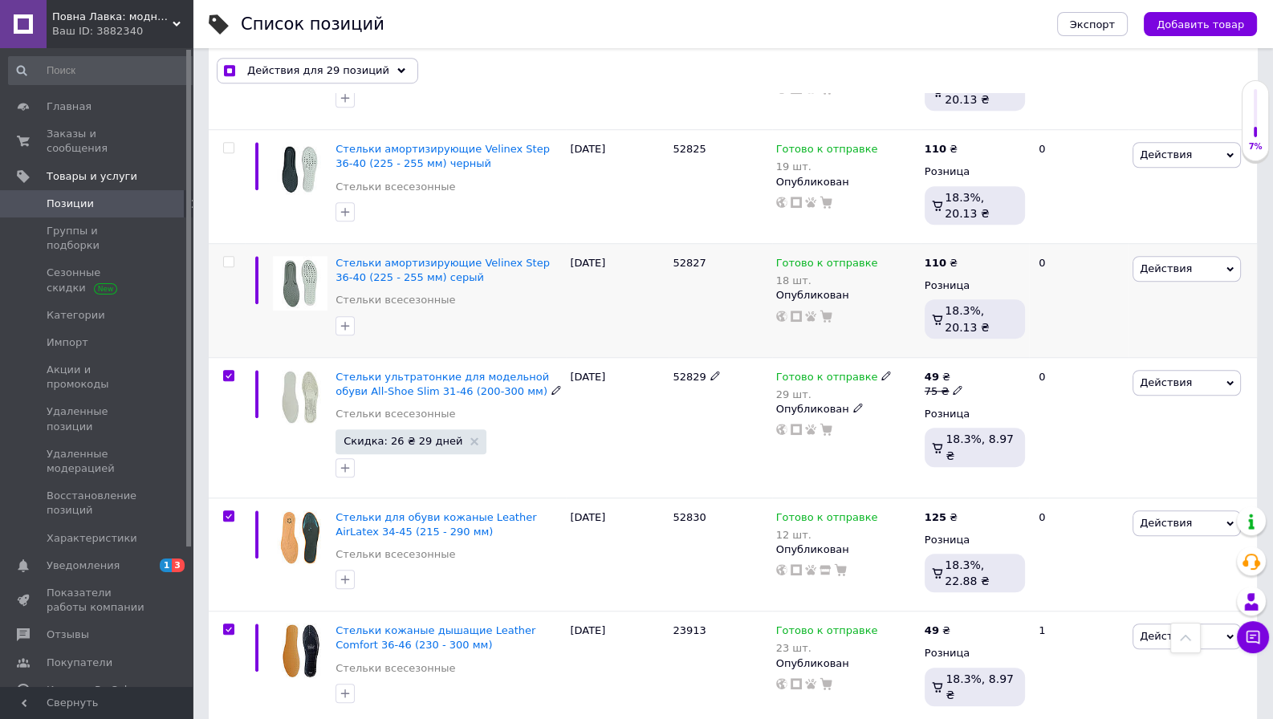
checkbox input "true"
click at [226, 257] on input "checkbox" at bounding box center [228, 262] width 10 height 10
checkbox input "true"
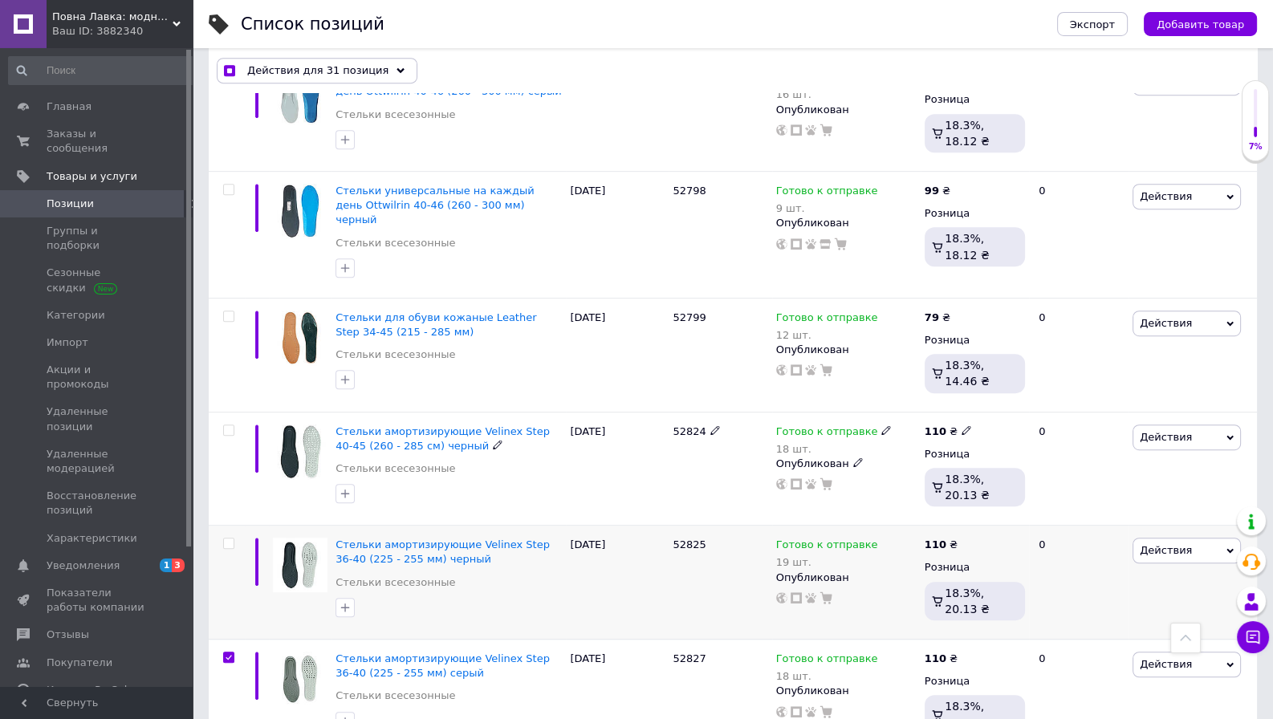
scroll to position [1095, 0]
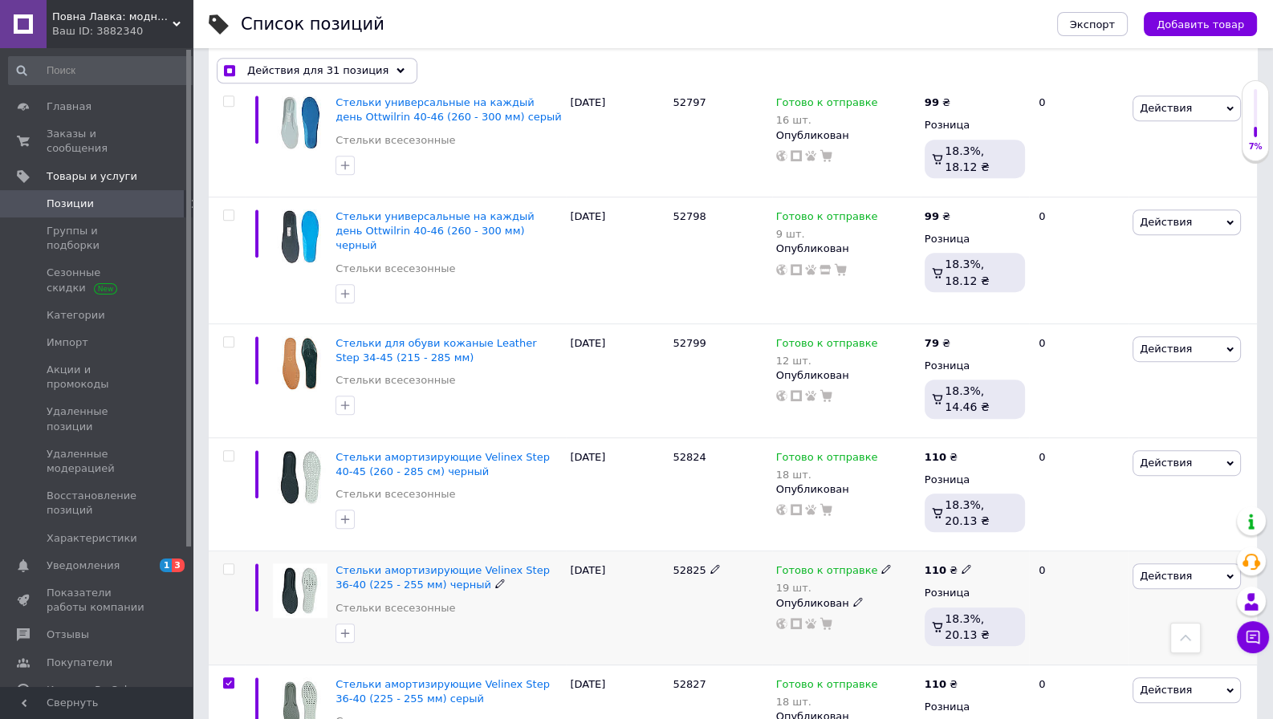
click at [230, 564] on input "checkbox" at bounding box center [228, 569] width 10 height 10
checkbox input "true"
click at [228, 451] on input "checkbox" at bounding box center [228, 456] width 10 height 10
checkbox input "true"
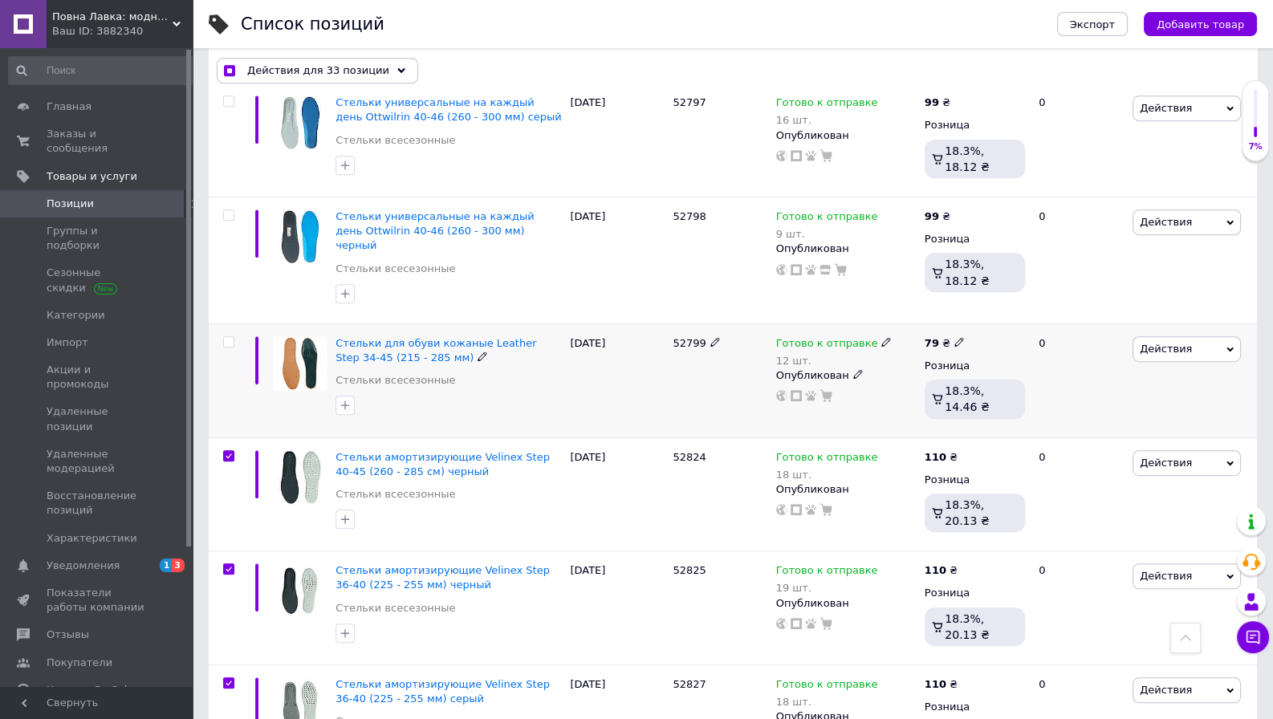
click at [233, 324] on div at bounding box center [227, 381] width 36 height 114
checkbox input "true"
drag, startPoint x: 230, startPoint y: 138, endPoint x: 233, endPoint y: 153, distance: 15.4
click at [231, 210] on input "checkbox" at bounding box center [228, 215] width 10 height 10
checkbox input "true"
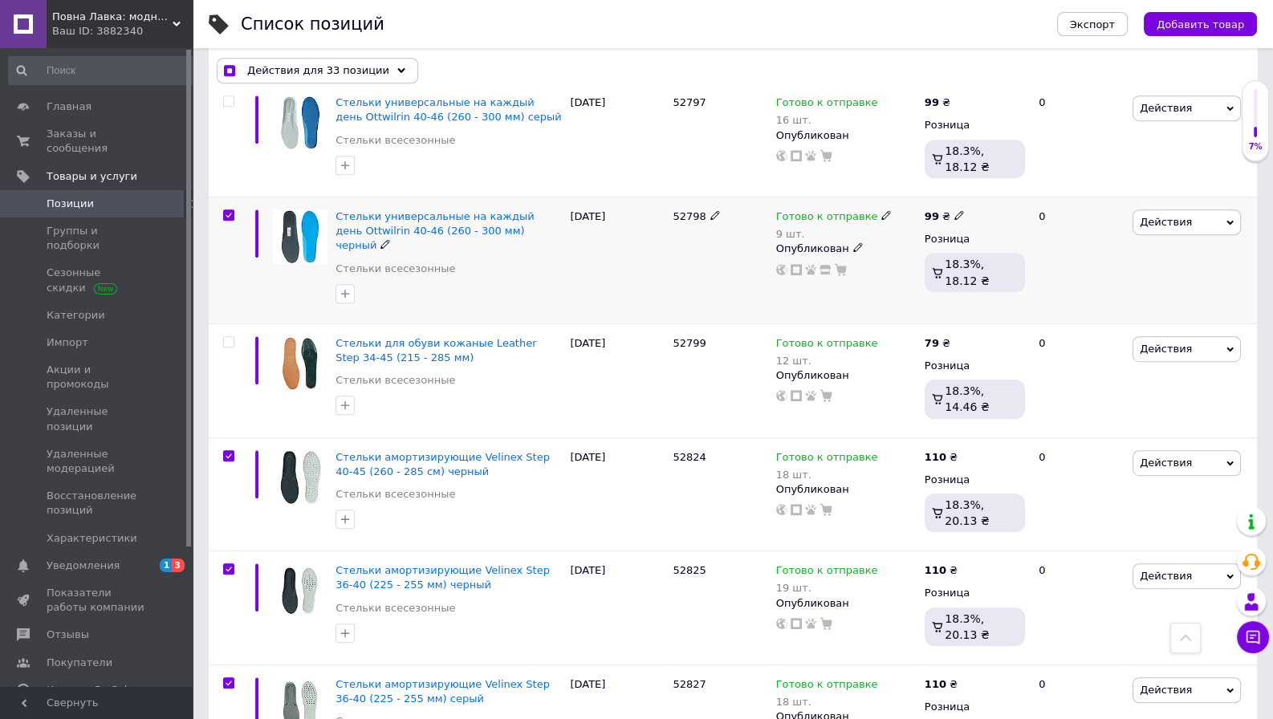
checkbox input "true"
drag, startPoint x: 228, startPoint y: 248, endPoint x: 235, endPoint y: 252, distance: 8.3
click at [229, 337] on input "checkbox" at bounding box center [228, 342] width 10 height 10
checkbox input "true"
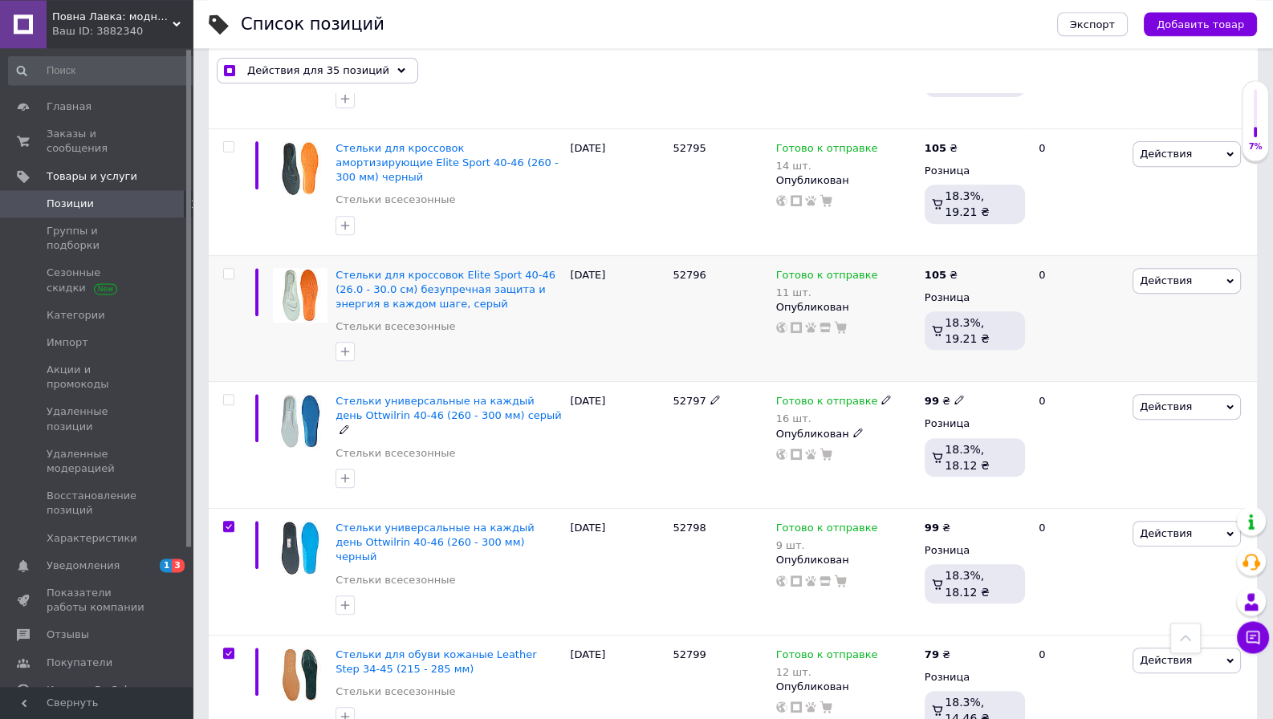
scroll to position [758, 0]
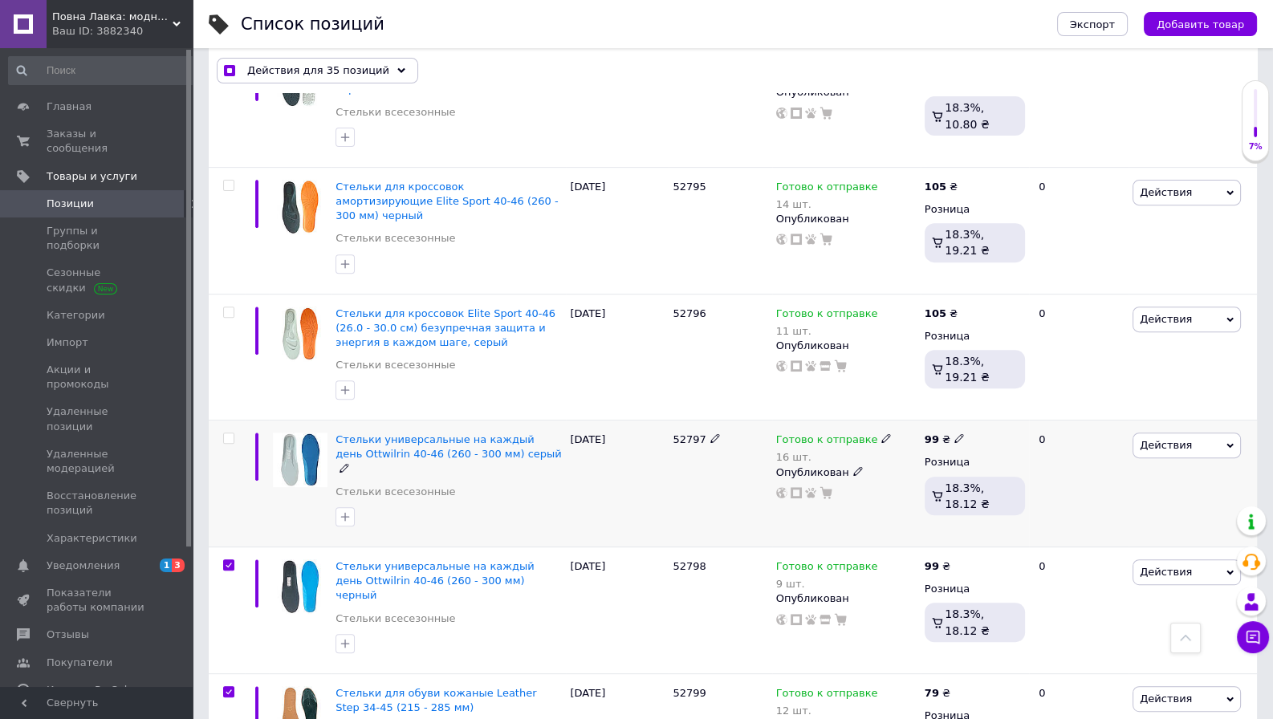
click at [227, 433] on input "checkbox" at bounding box center [228, 438] width 10 height 10
checkbox input "true"
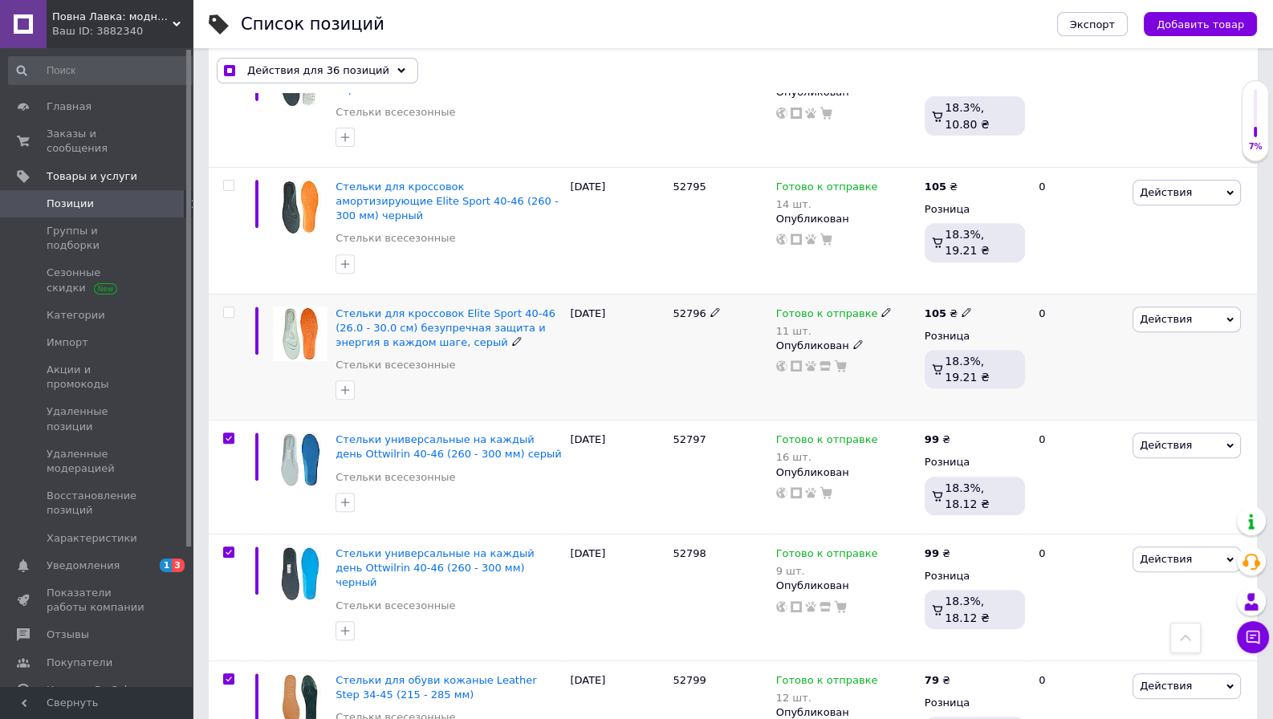
click at [230, 307] on input "checkbox" at bounding box center [228, 312] width 10 height 10
checkbox input "true"
click at [229, 181] on input "checkbox" at bounding box center [228, 186] width 10 height 10
checkbox input "true"
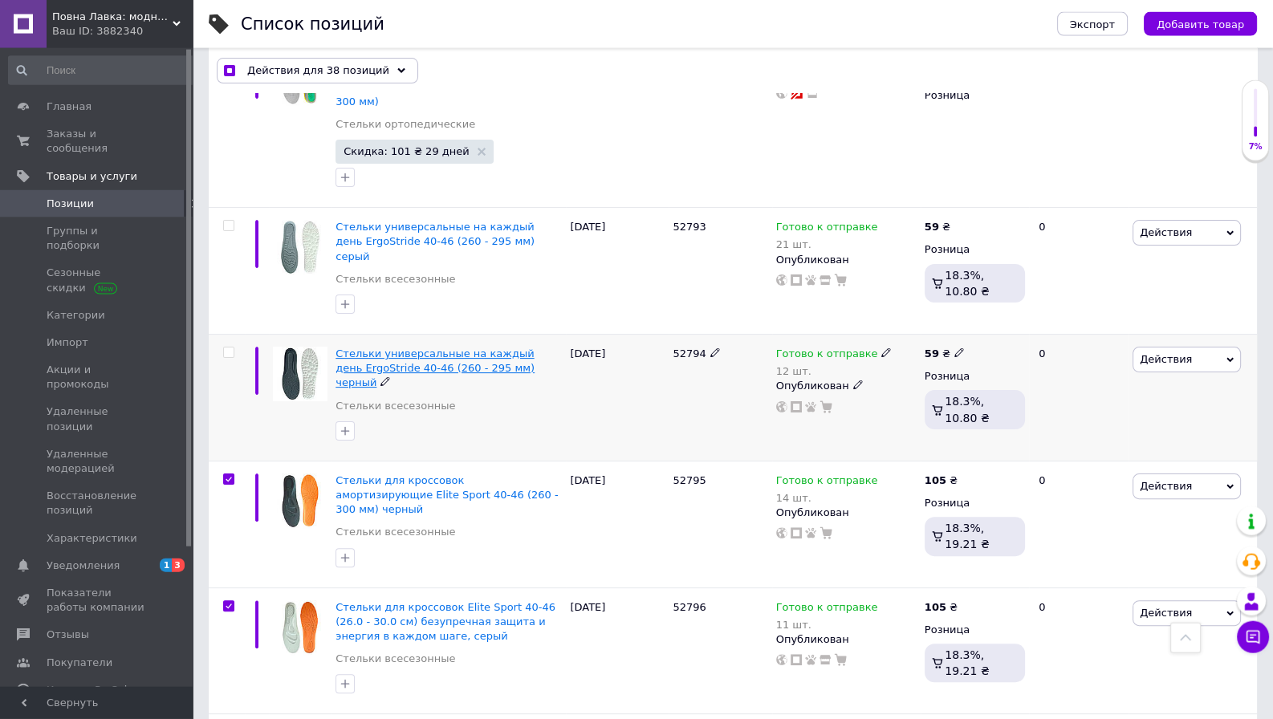
scroll to position [421, 0]
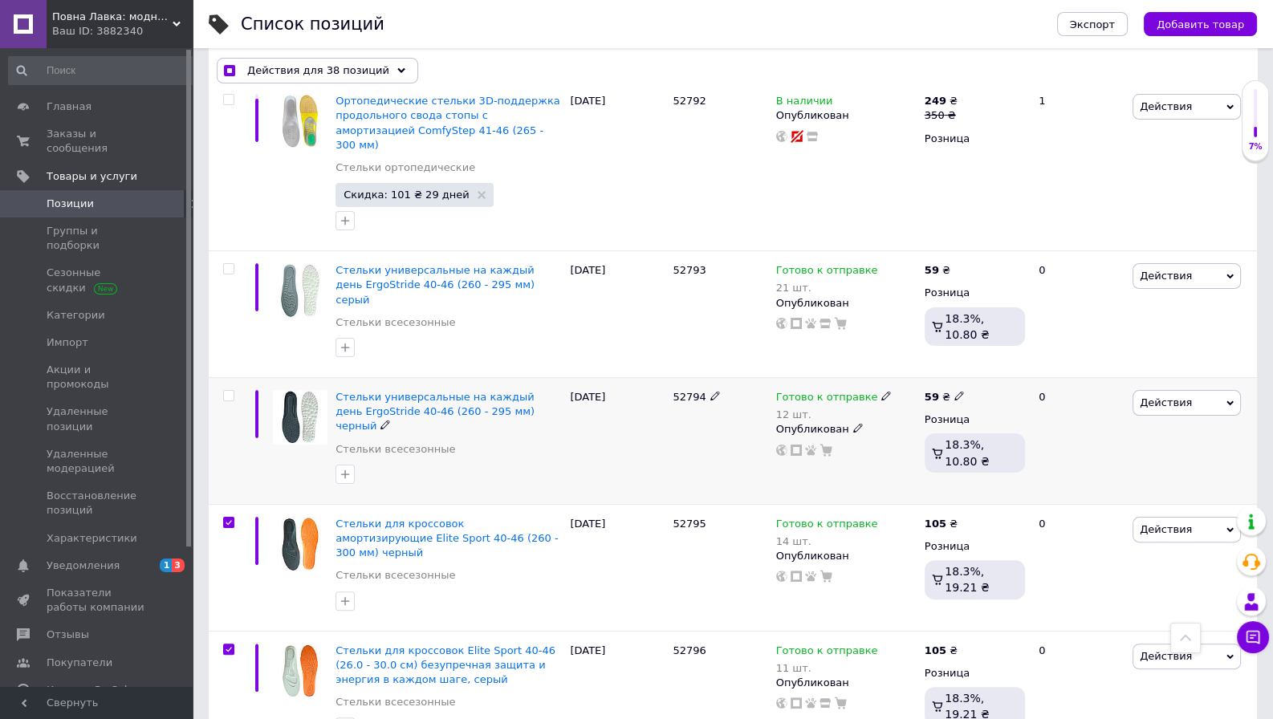
click at [225, 378] on div at bounding box center [227, 441] width 36 height 127
checkbox input "true"
click at [227, 264] on input "checkbox" at bounding box center [228, 269] width 10 height 10
checkbox input "true"
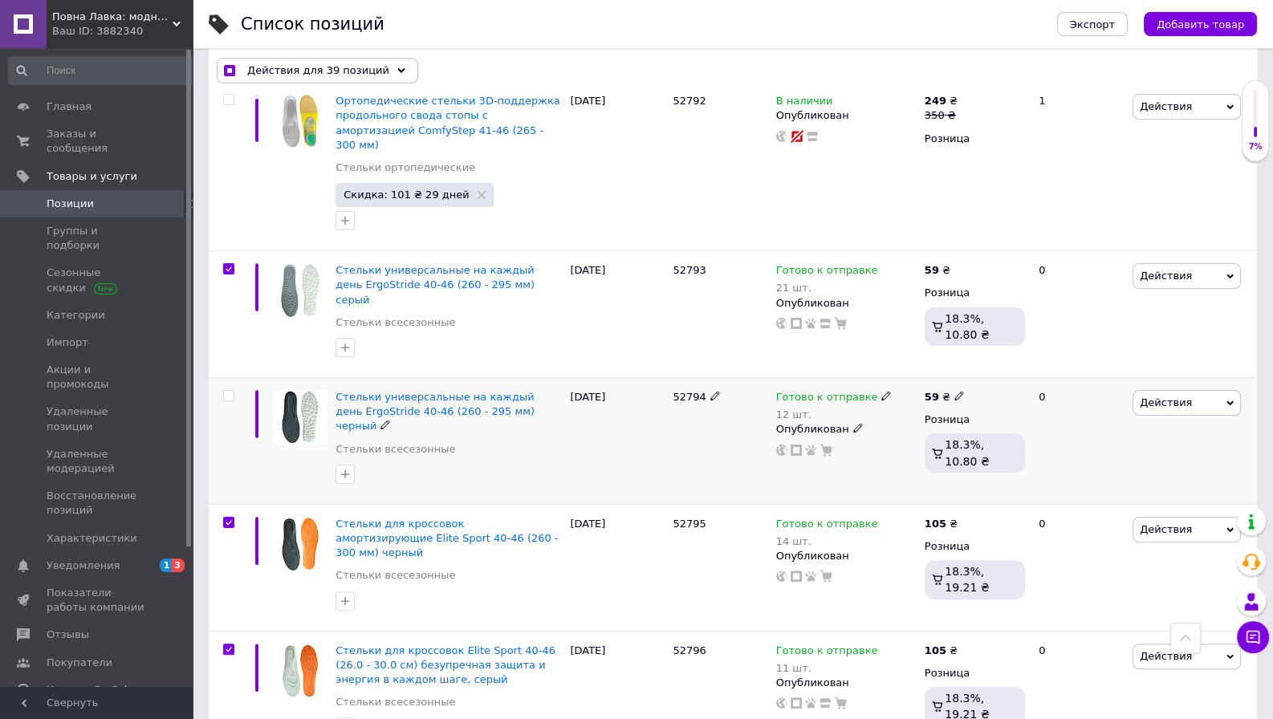
click at [231, 391] on input "checkbox" at bounding box center [228, 396] width 10 height 10
checkbox input "true"
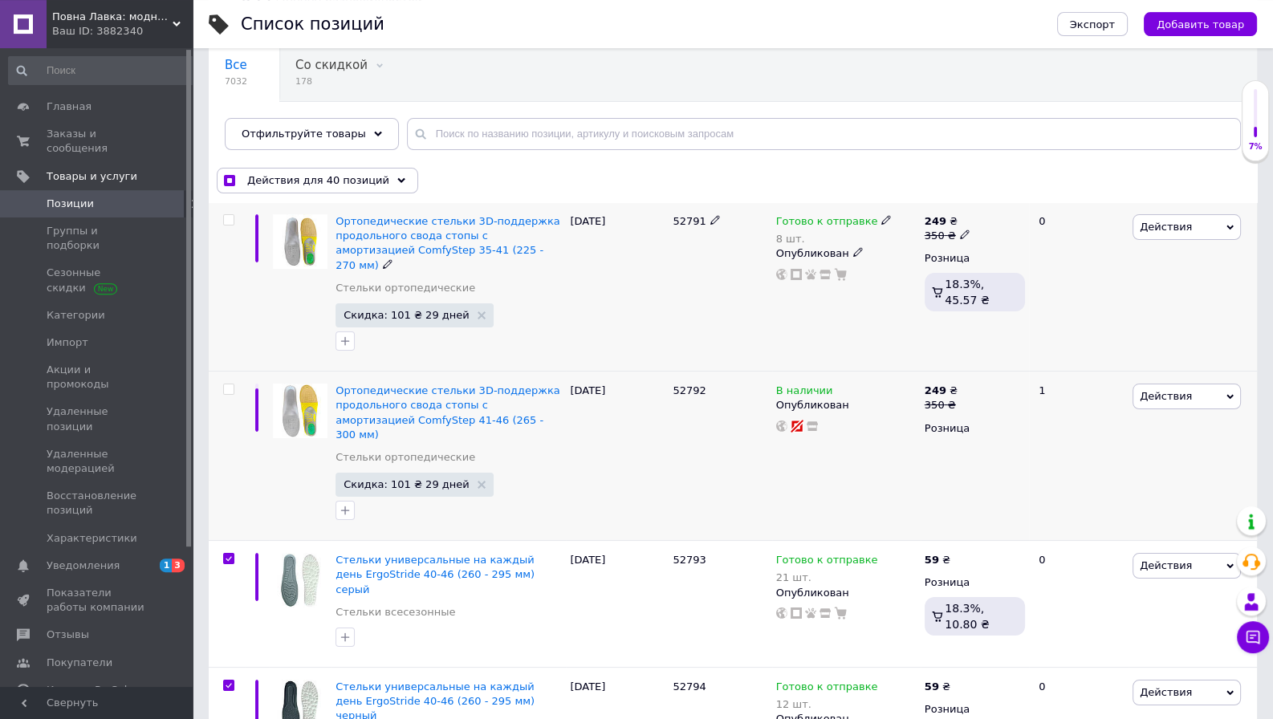
scroll to position [83, 0]
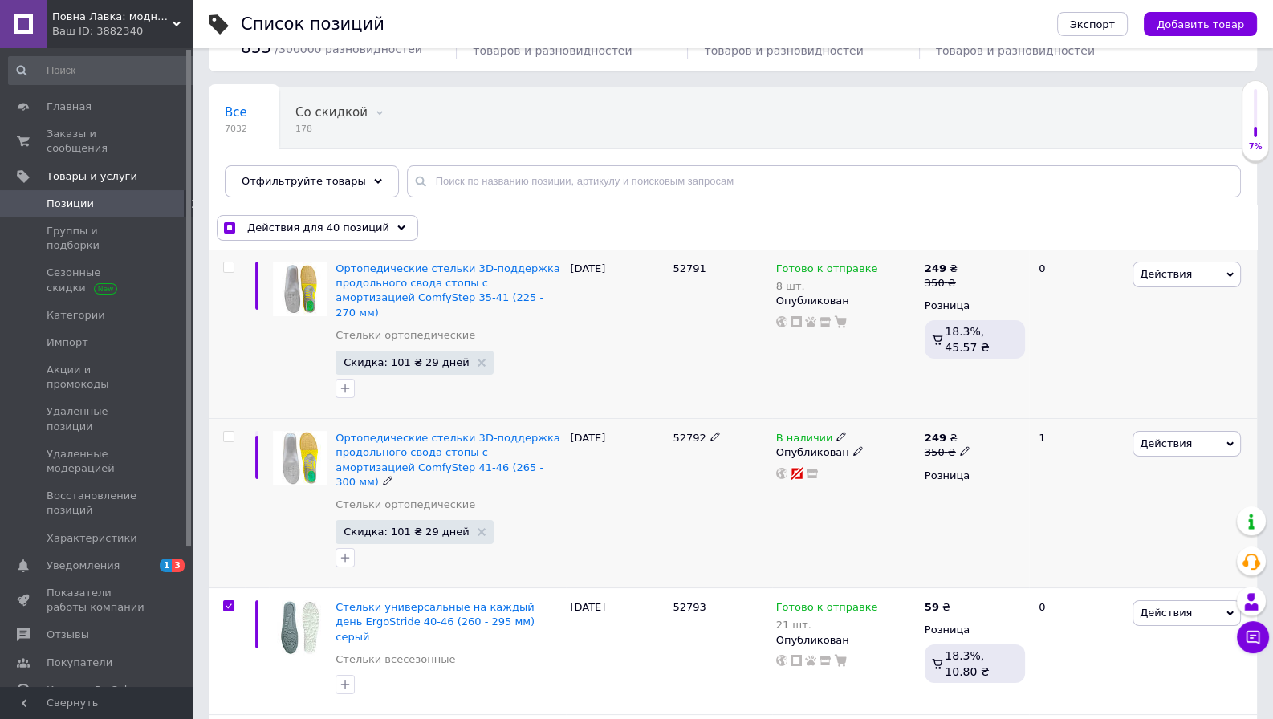
click at [224, 432] on input "checkbox" at bounding box center [228, 437] width 10 height 10
checkbox input "true"
click at [230, 265] on input "checkbox" at bounding box center [228, 267] width 10 height 10
checkbox input "true"
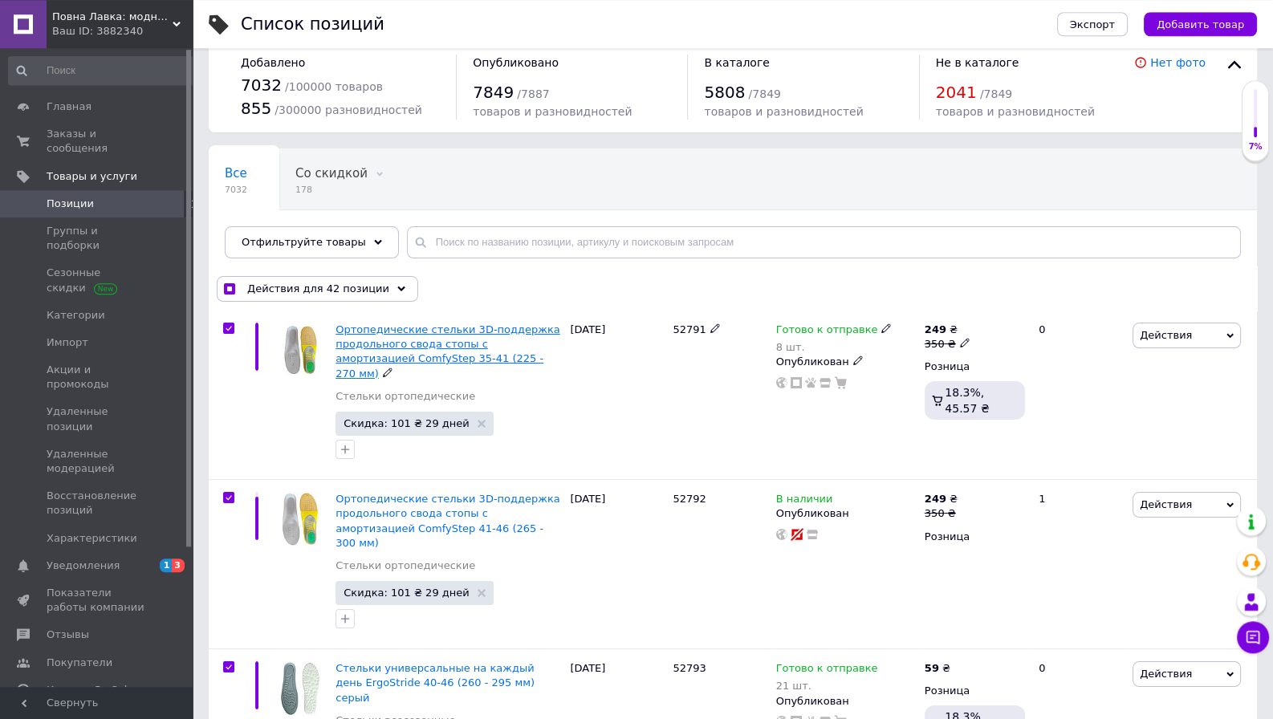
scroll to position [0, 0]
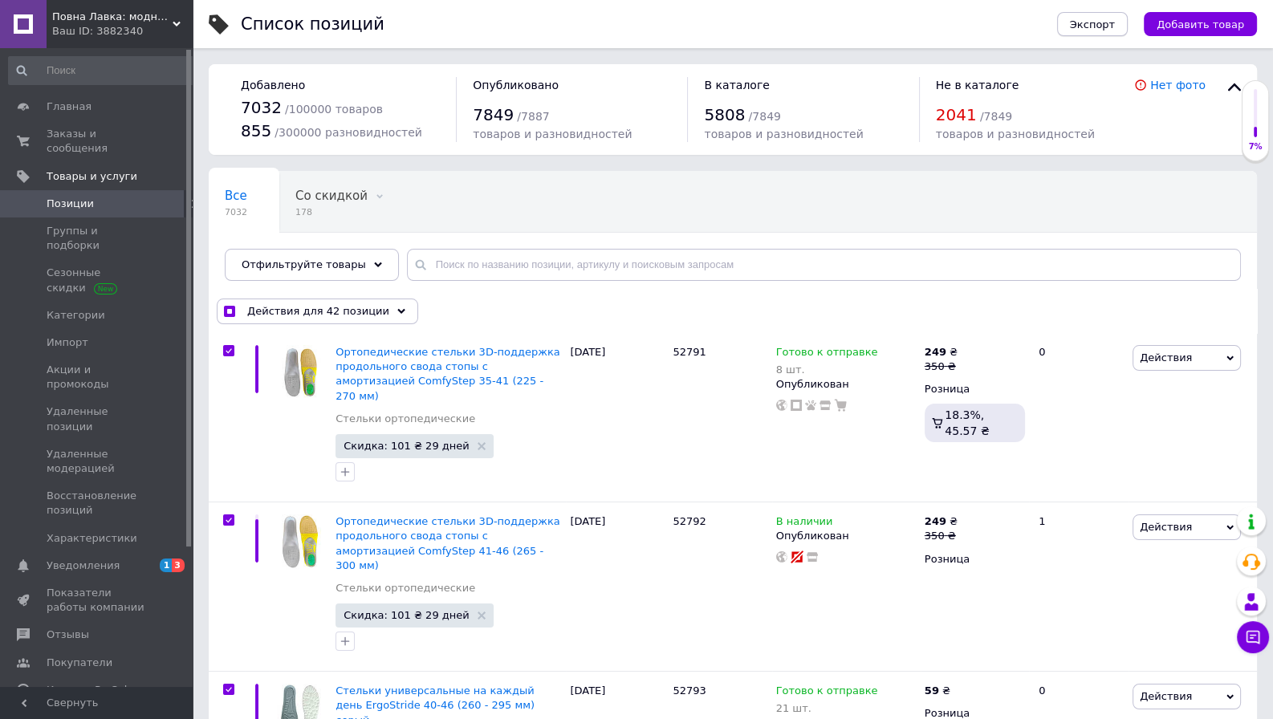
click at [1086, 26] on button "Экспорт" at bounding box center [1092, 24] width 71 height 24
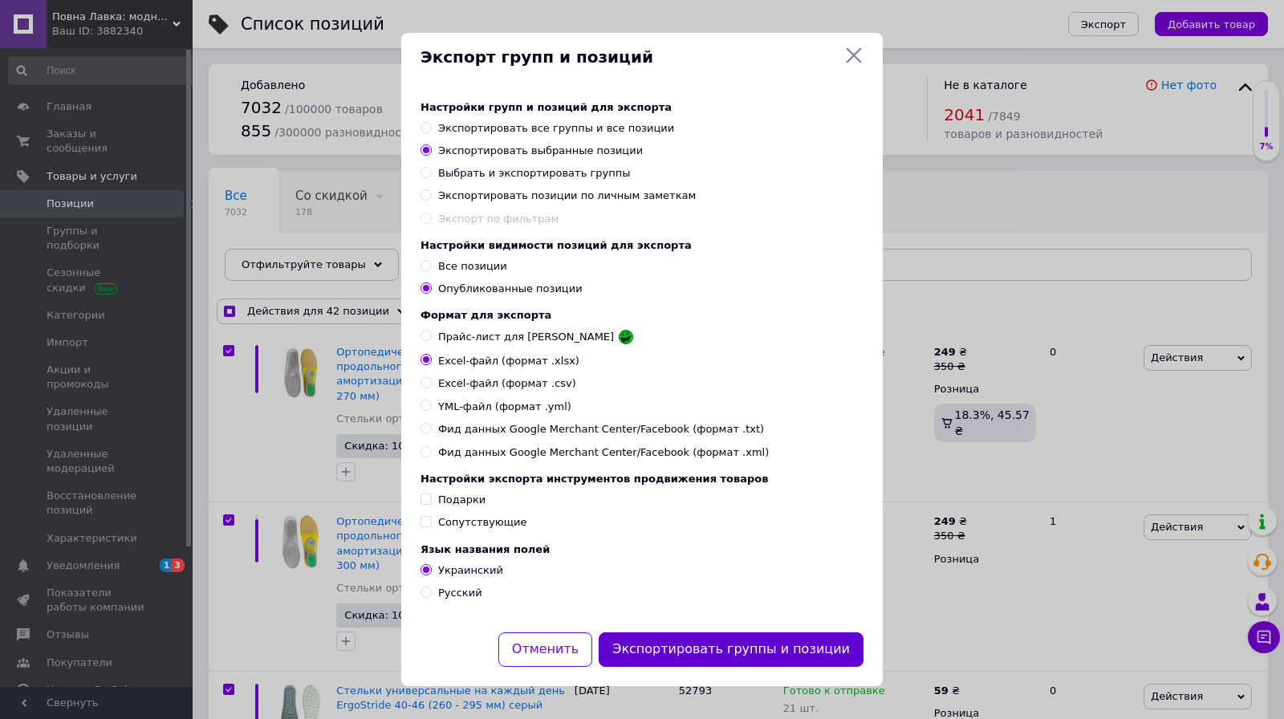
click at [683, 667] on button "Экспортировать группы и позиции" at bounding box center [731, 650] width 265 height 35
checkbox input "true"
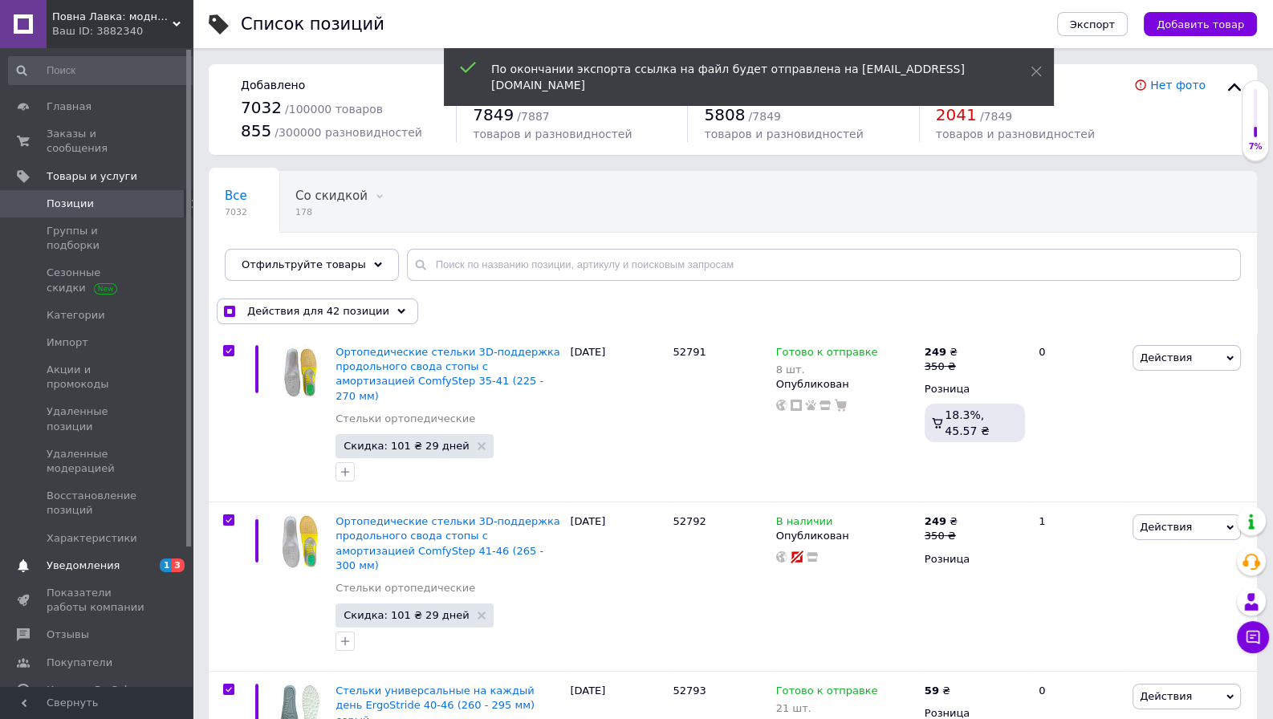
click at [105, 559] on span "Уведомления" at bounding box center [83, 566] width 73 height 14
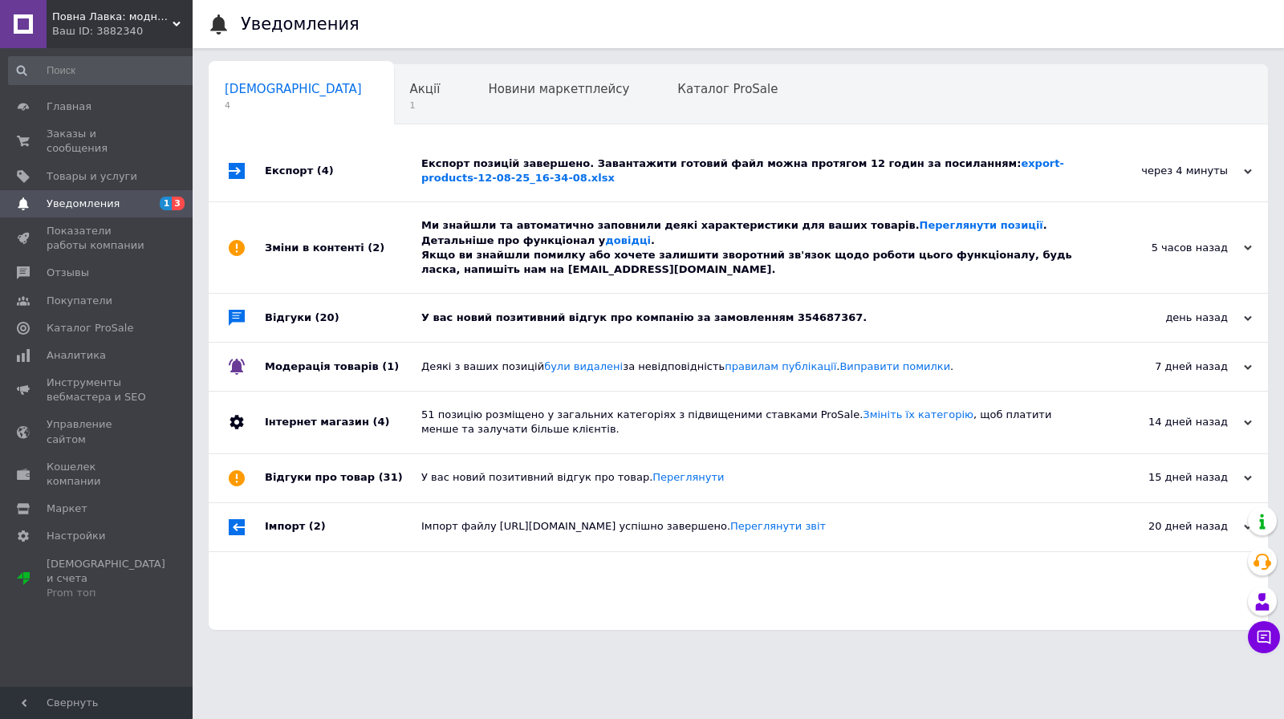
click at [387, 328] on div "Відгуки (20)" at bounding box center [343, 318] width 157 height 48
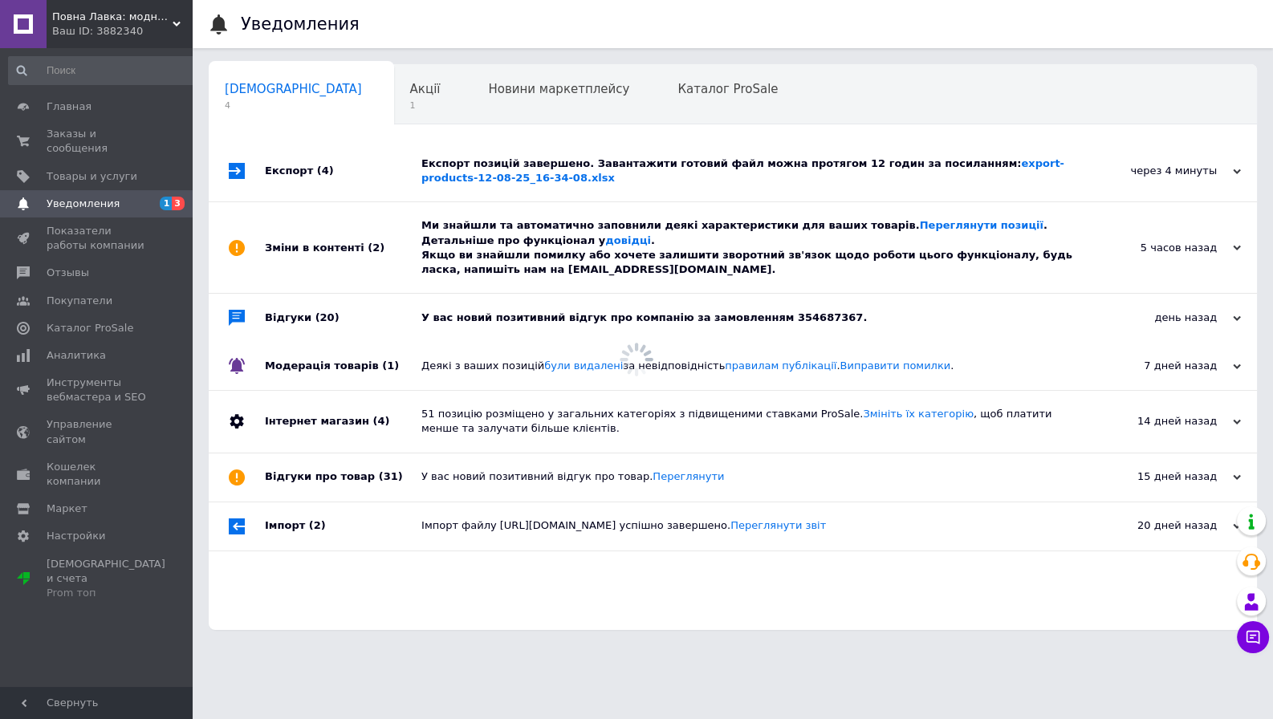
click at [396, 267] on div "Зміни в контенті (2)" at bounding box center [343, 247] width 157 height 91
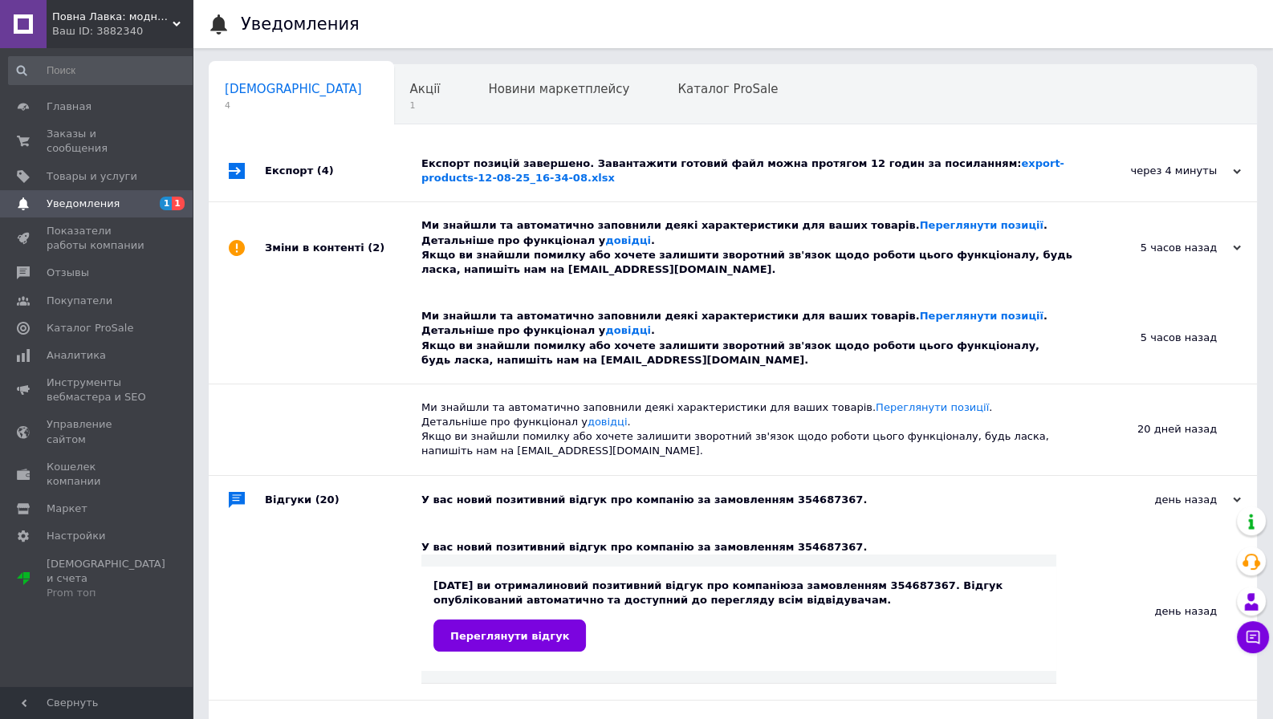
click at [385, 185] on div "Експорт (4)" at bounding box center [343, 170] width 157 height 61
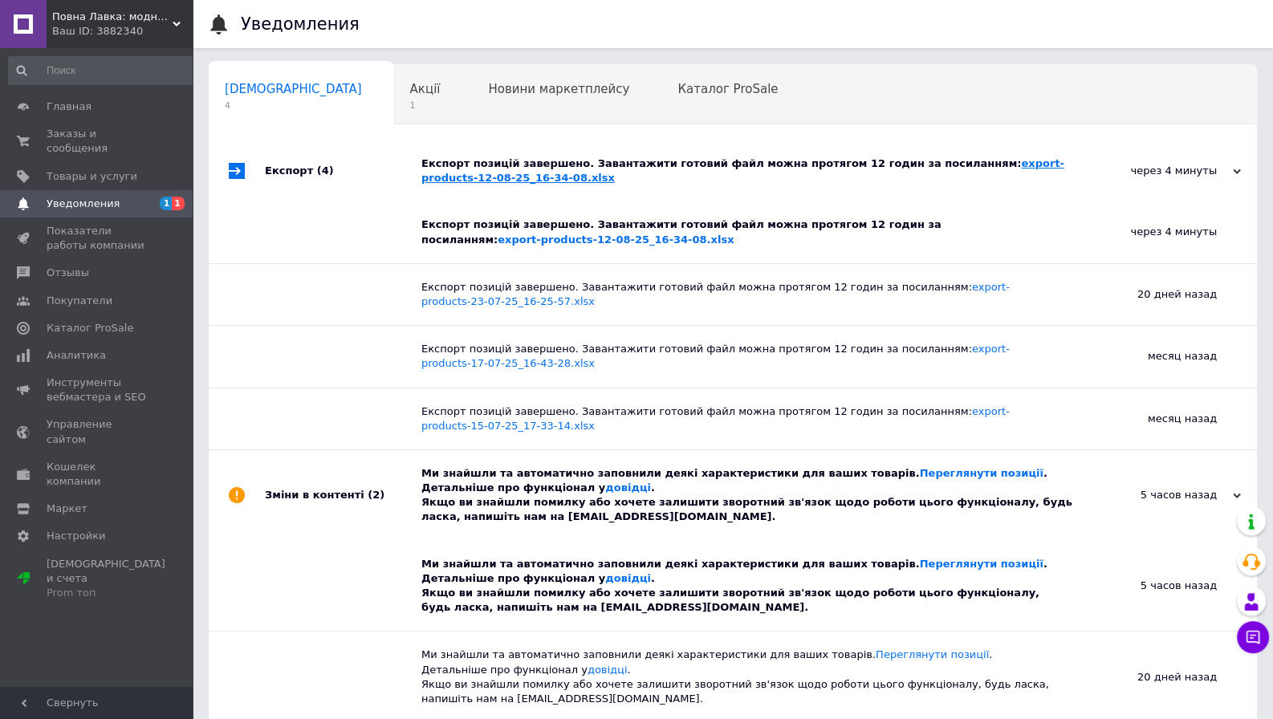
click at [497, 177] on link "export-products-12-08-25_16-34-08.xlsx" at bounding box center [742, 170] width 643 height 26
